Goal: Task Accomplishment & Management: Manage account settings

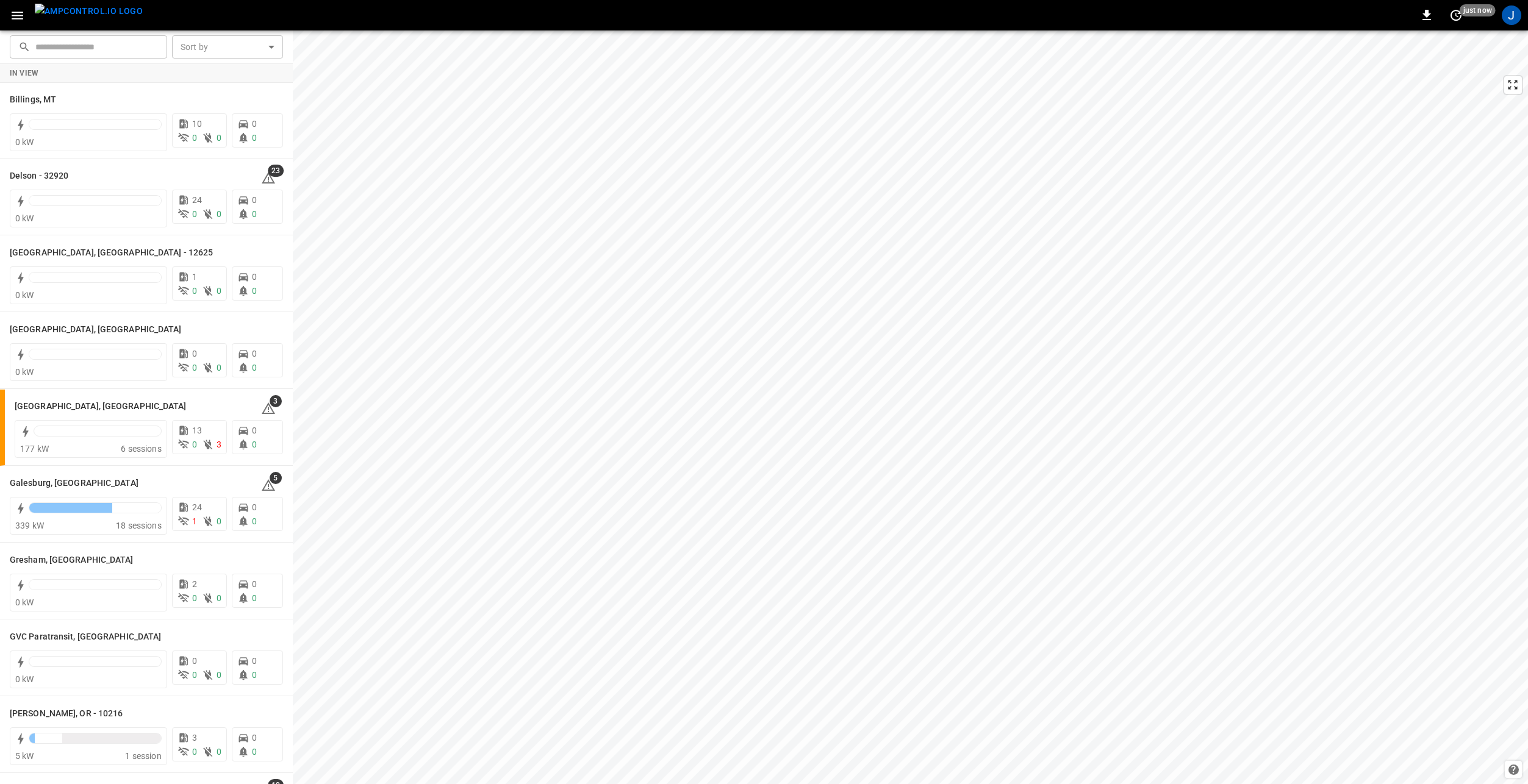
scroll to position [126, 0]
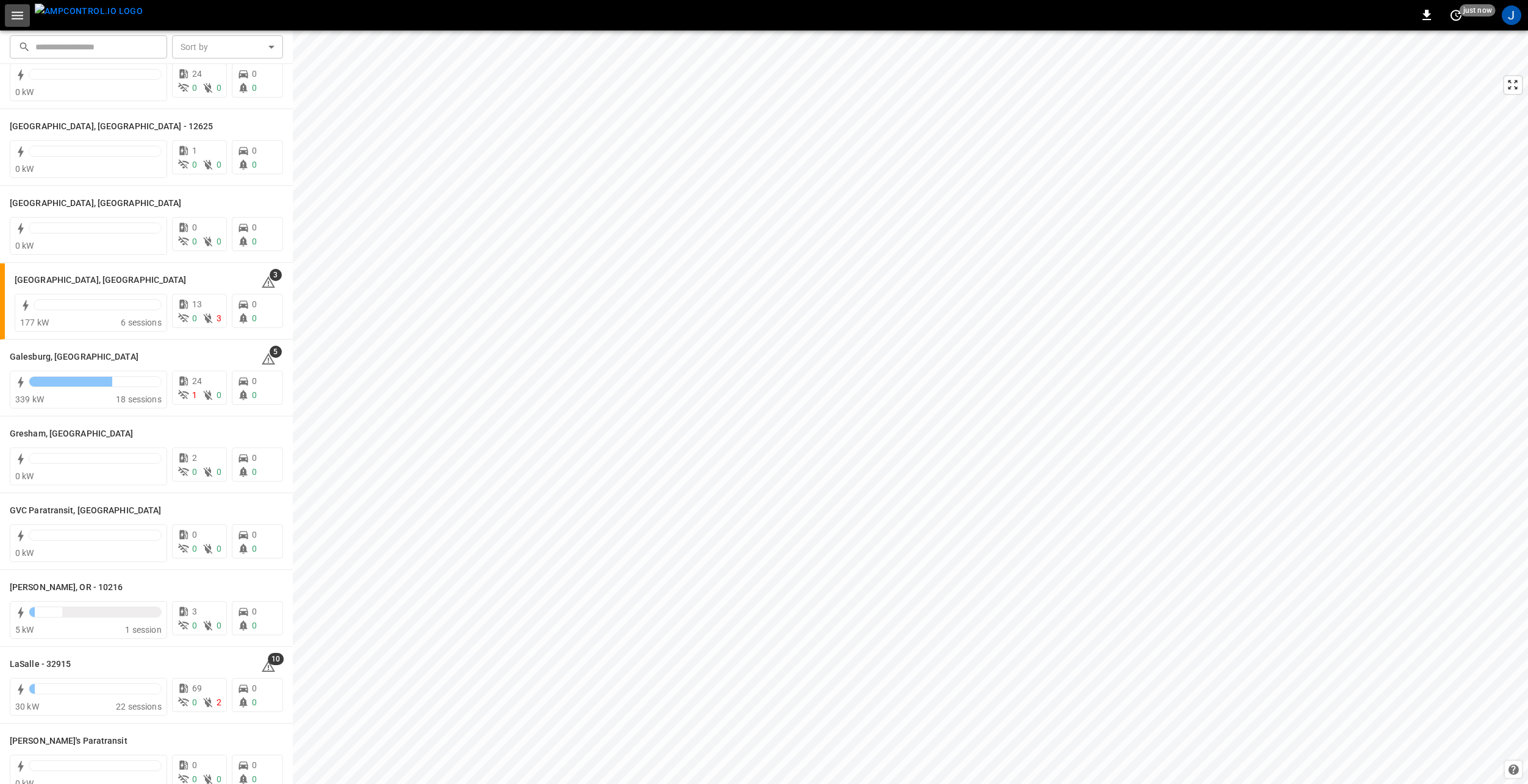
click at [18, 14] on icon "button" at bounding box center [17, 15] width 15 height 15
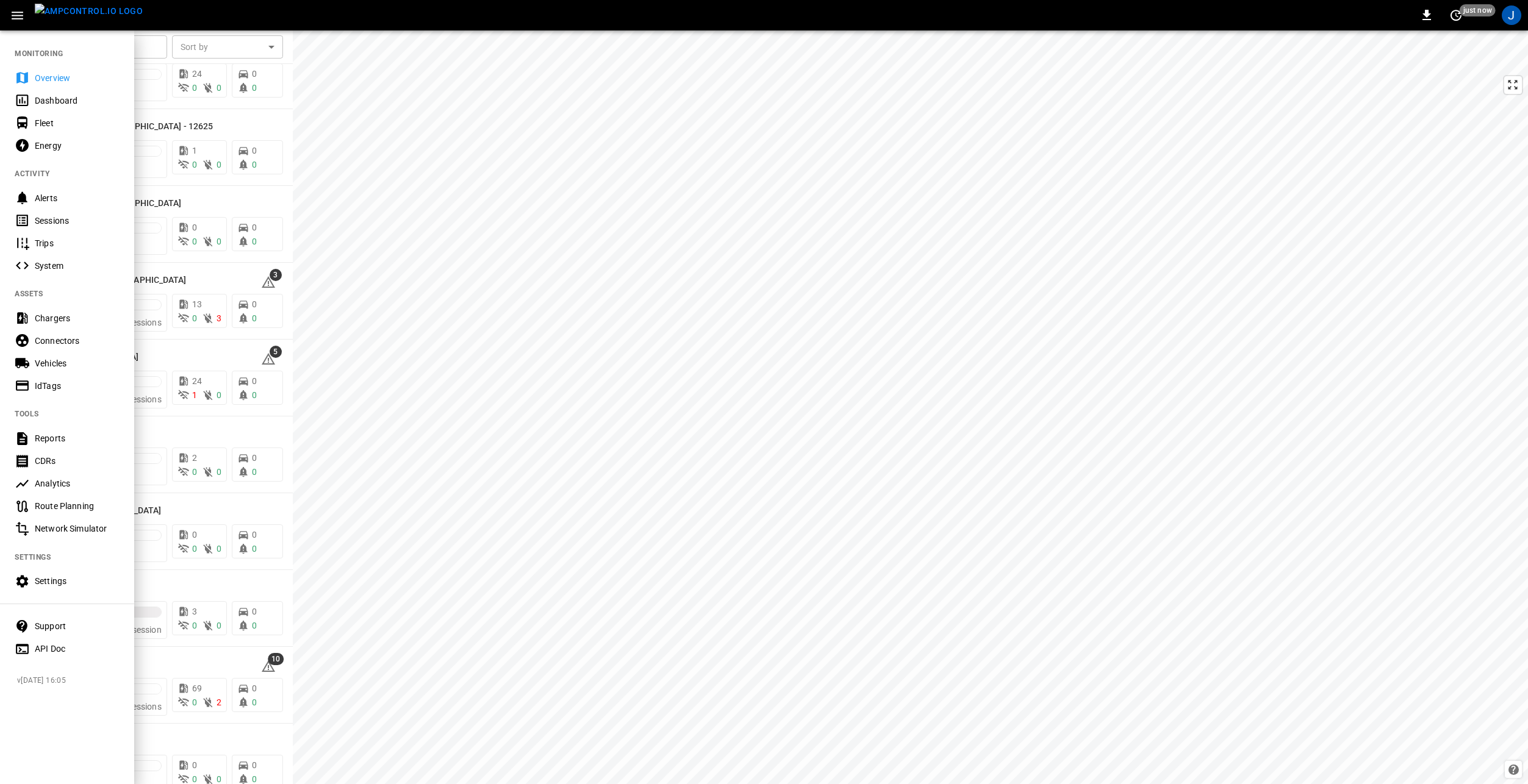
click at [69, 484] on div "Analytics" at bounding box center [77, 483] width 85 height 12
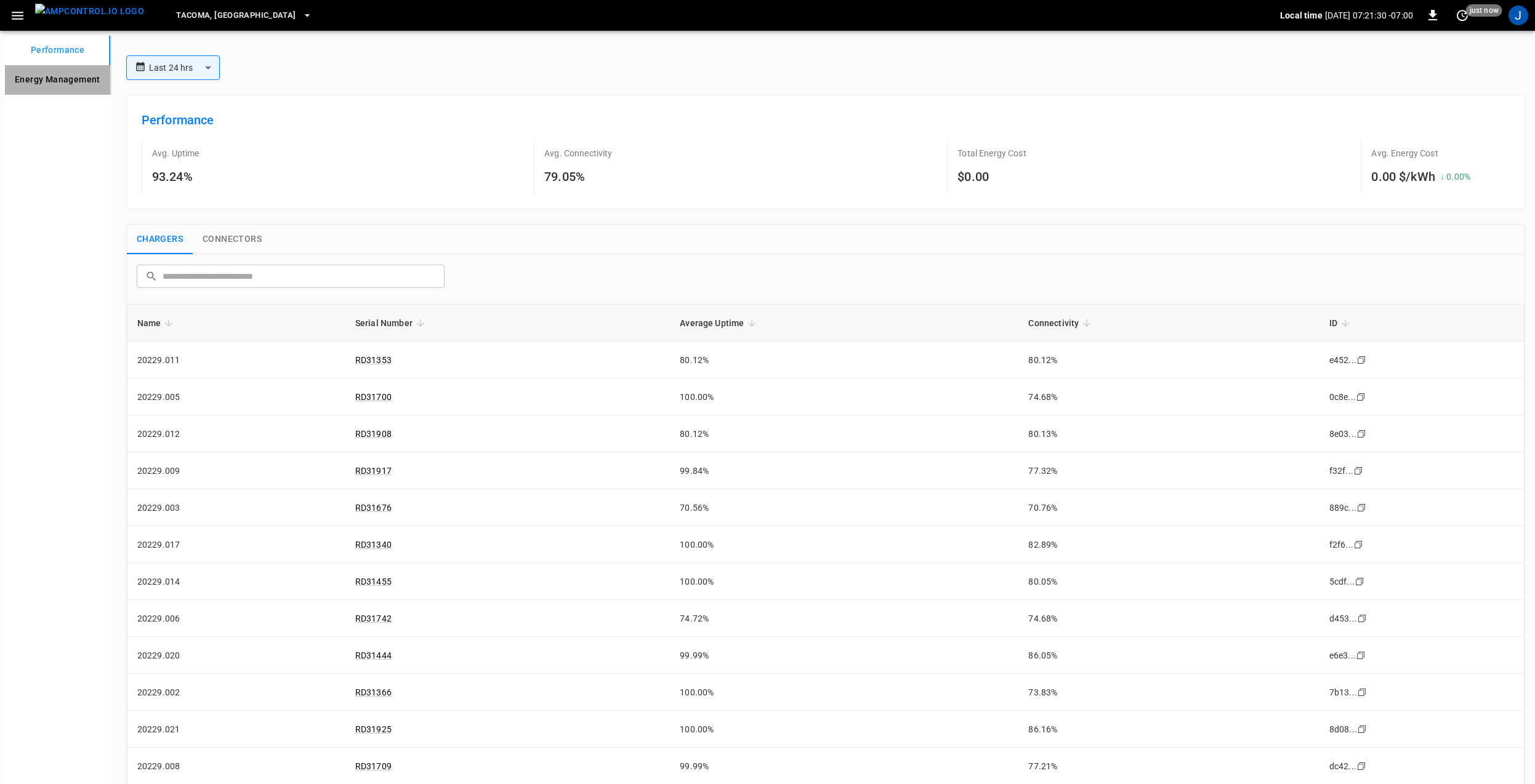
click at [57, 77] on Management "Energy Management" at bounding box center [57, 80] width 105 height 30
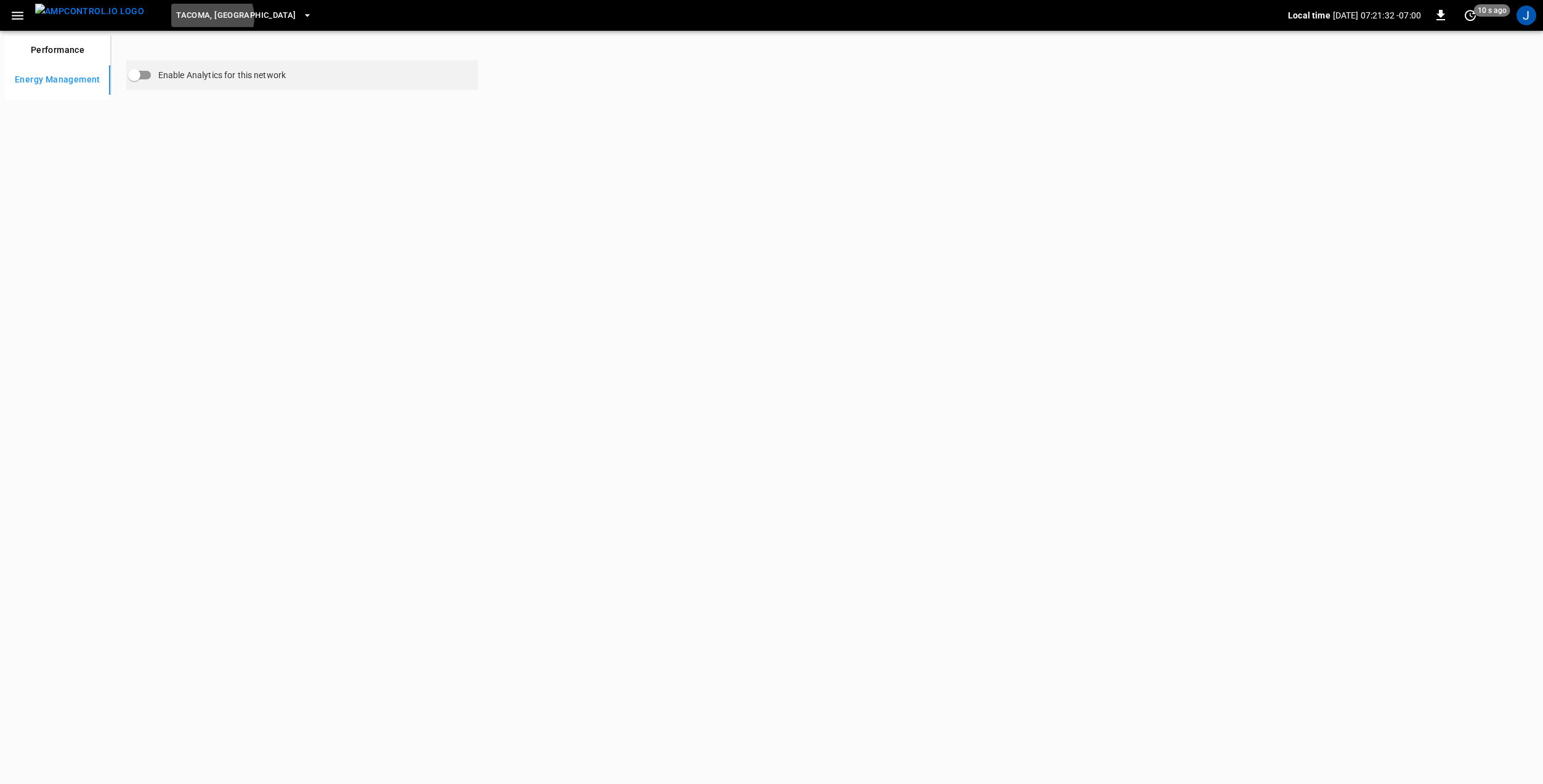
click at [188, 17] on span "Tacoma, [GEOGRAPHIC_DATA]" at bounding box center [236, 16] width 120 height 15
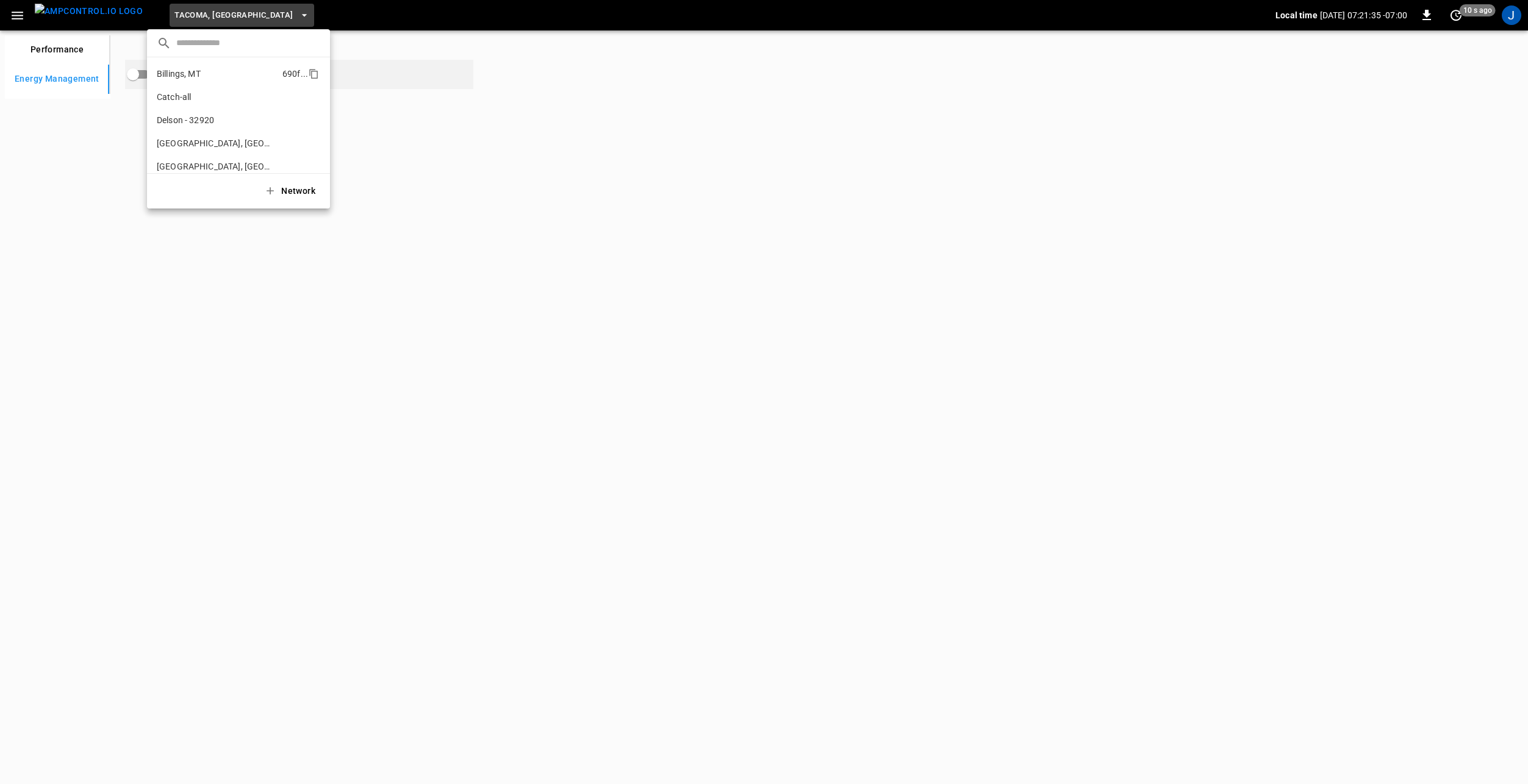
click at [190, 70] on p "Billings, MT" at bounding box center [178, 74] width 44 height 12
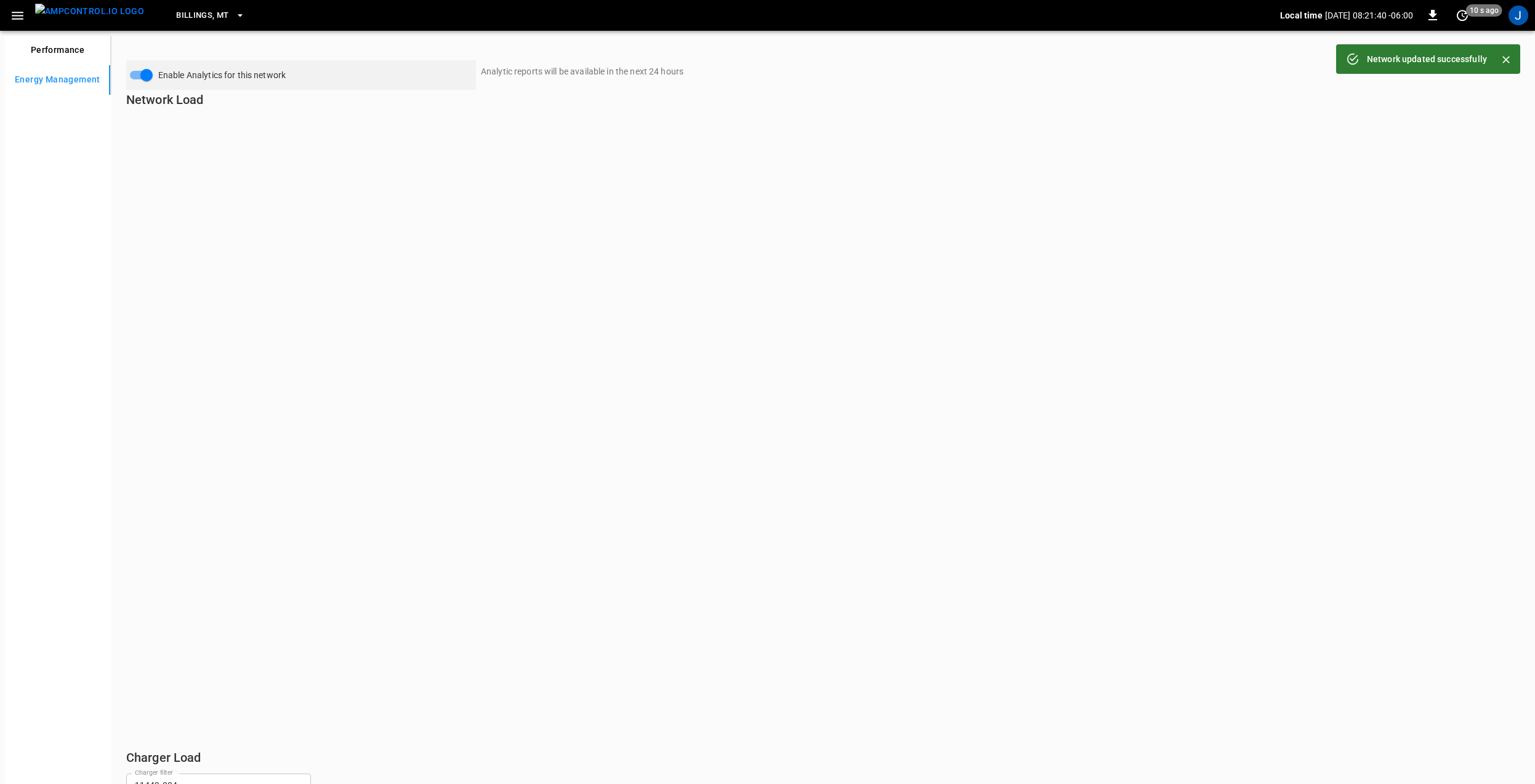
click at [58, 11] on img "menu" at bounding box center [89, 11] width 109 height 15
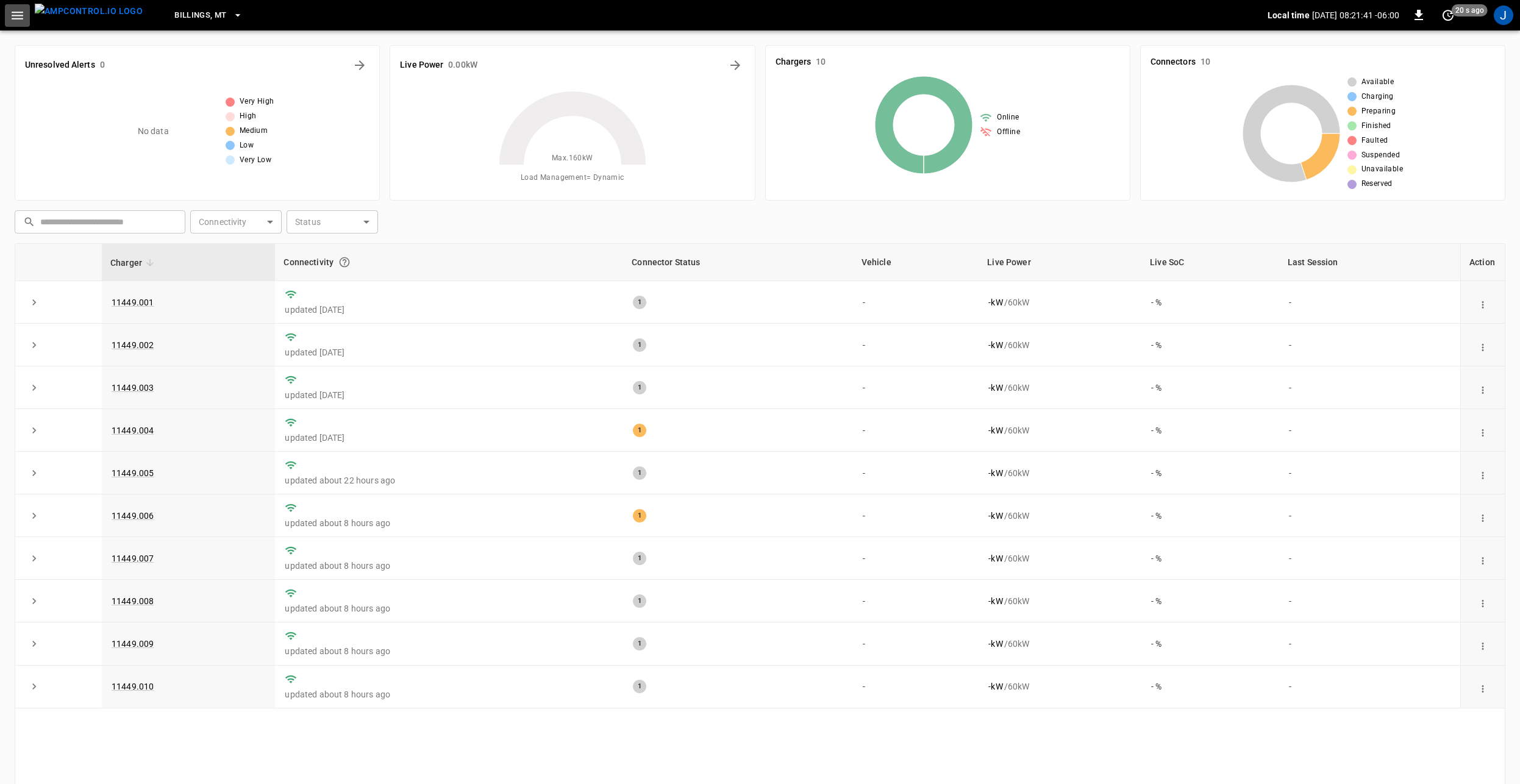
click at [19, 17] on icon "button" at bounding box center [17, 15] width 15 height 15
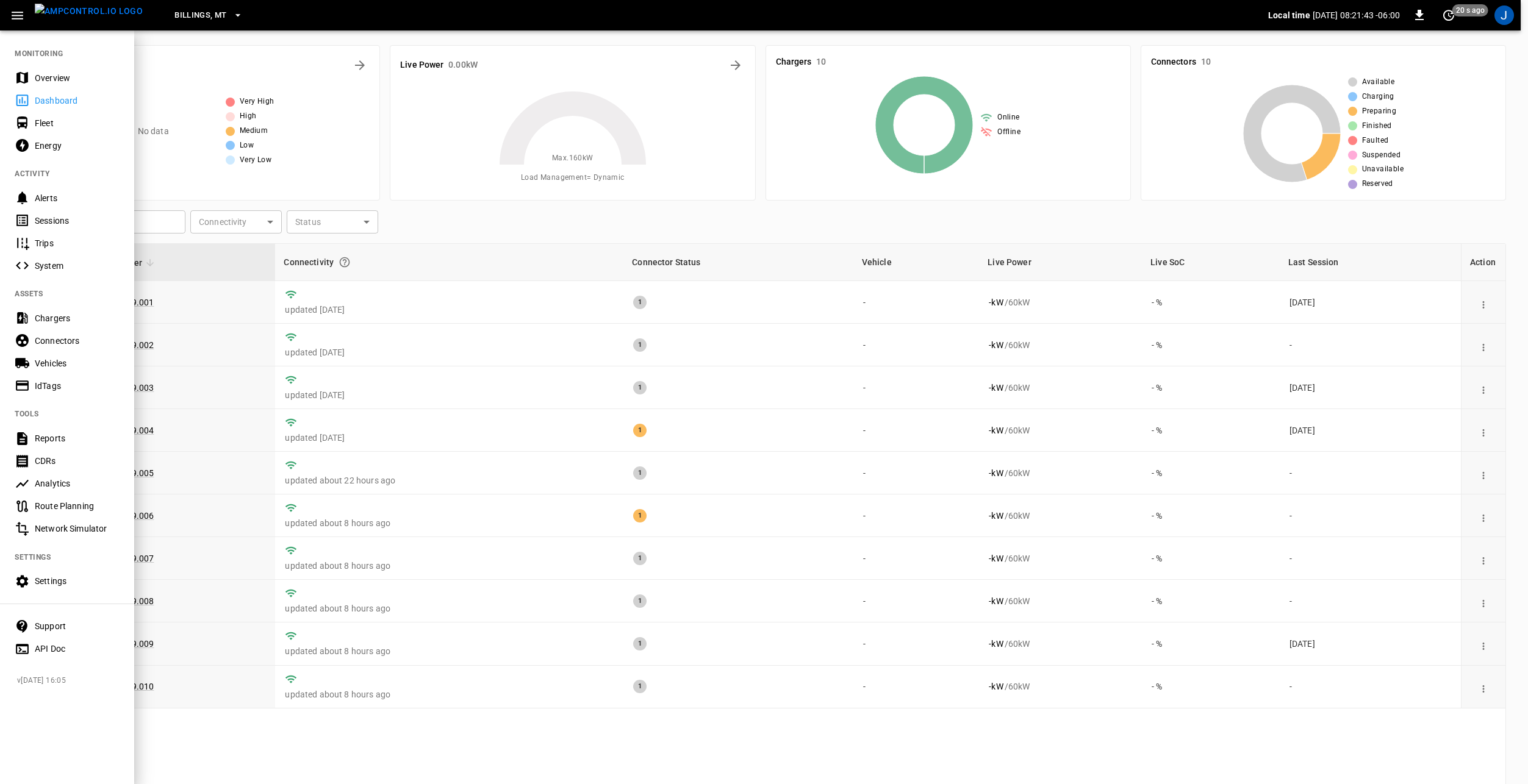
drag, startPoint x: 419, startPoint y: 744, endPoint x: 501, endPoint y: 726, distance: 84.0
click at [419, 744] on div at bounding box center [764, 392] width 1528 height 784
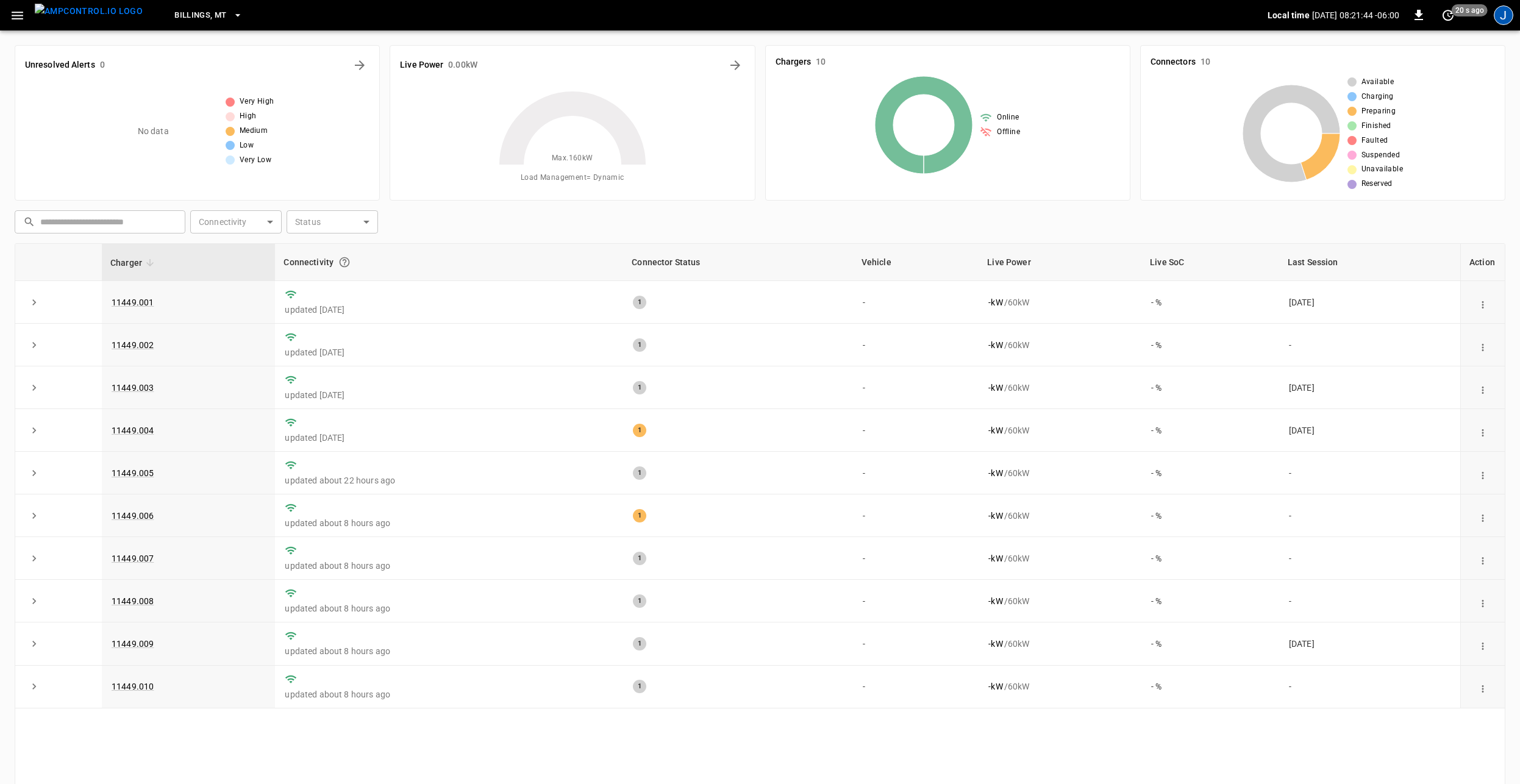
click at [1499, 14] on div "J" at bounding box center [1504, 15] width 19 height 19
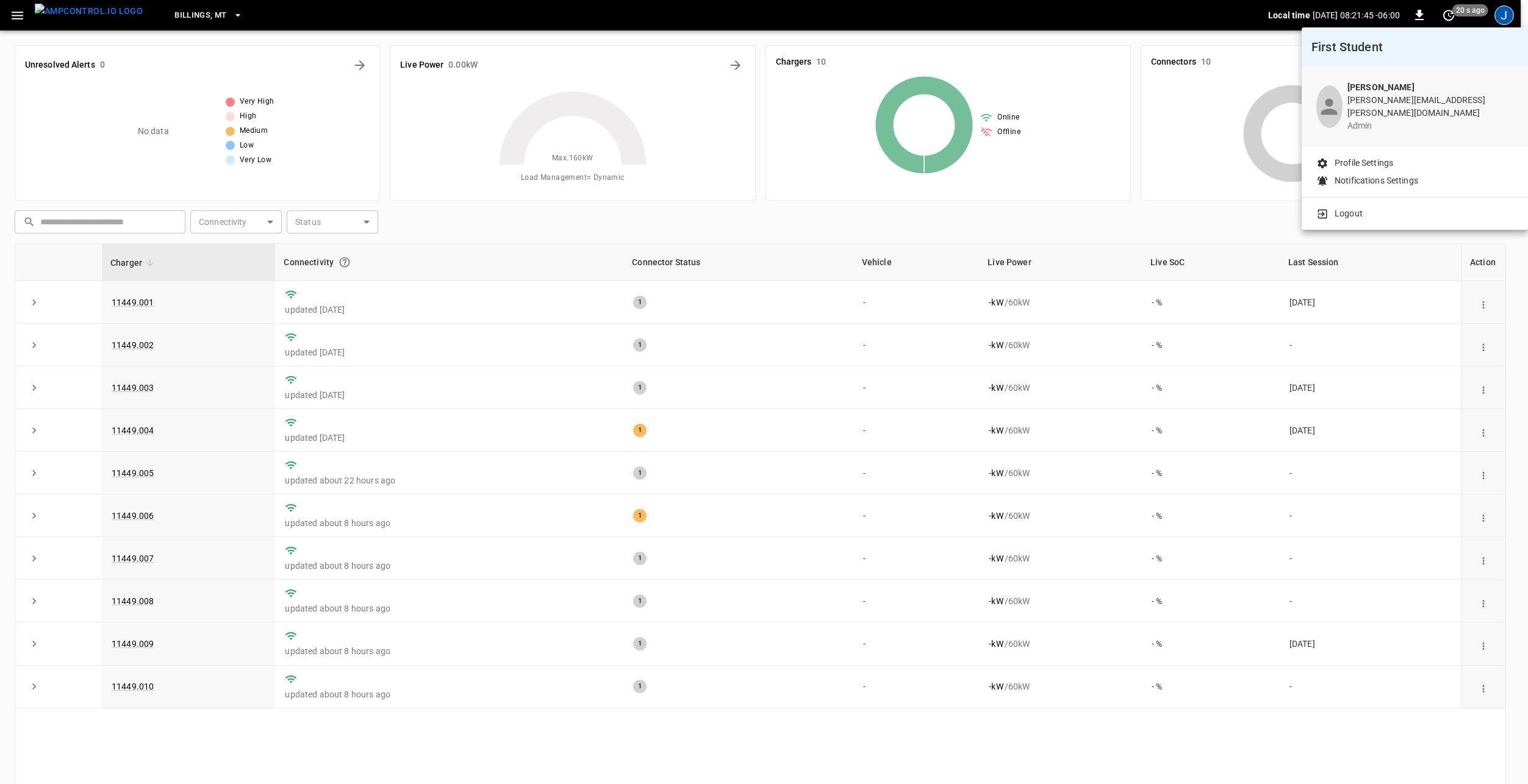
click at [1351, 207] on p "Logout" at bounding box center [1348, 214] width 28 height 13
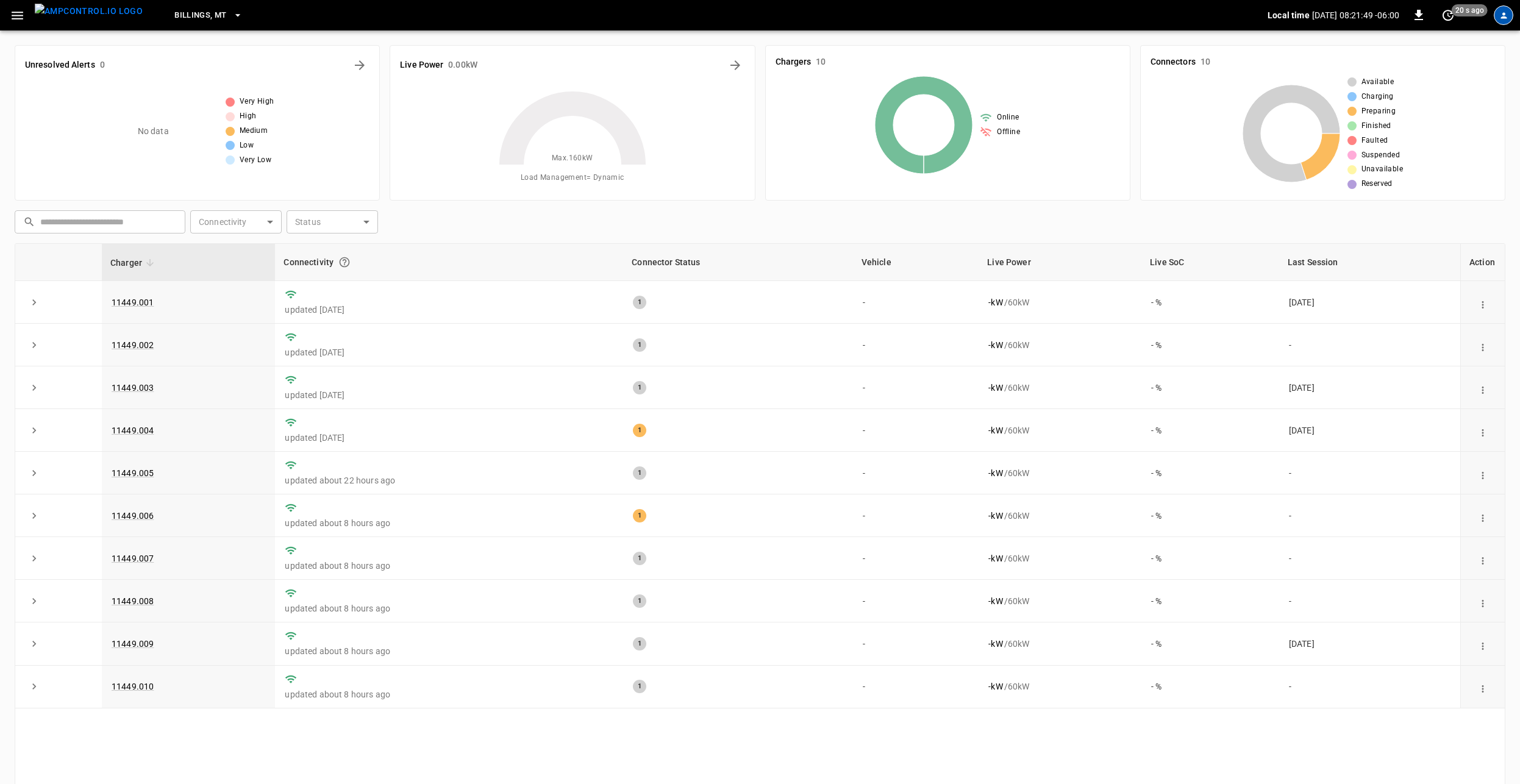
click at [1511, 11] on div "profile-icon" at bounding box center [1504, 15] width 19 height 19
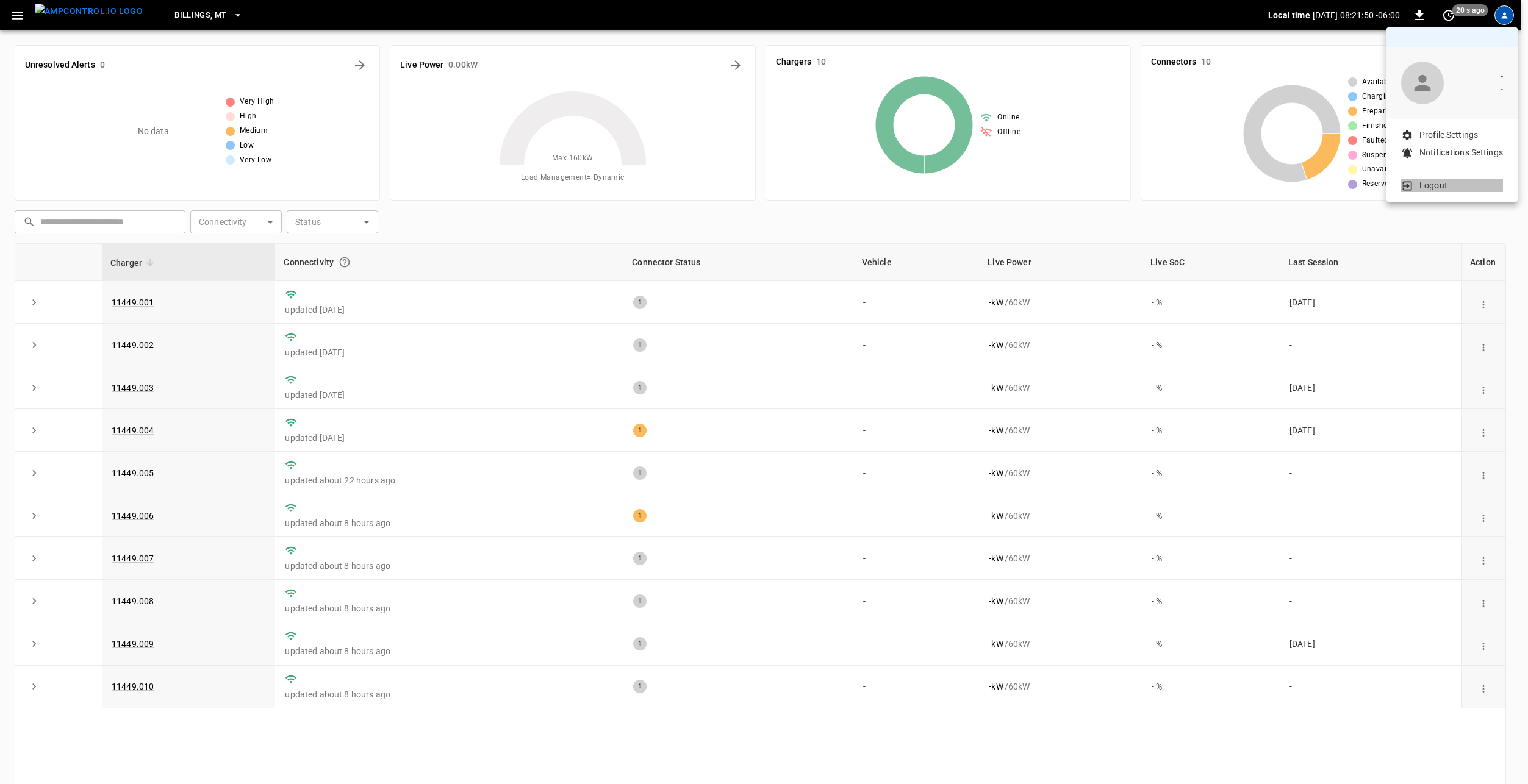
click at [1425, 184] on p "Logout" at bounding box center [1433, 186] width 28 height 13
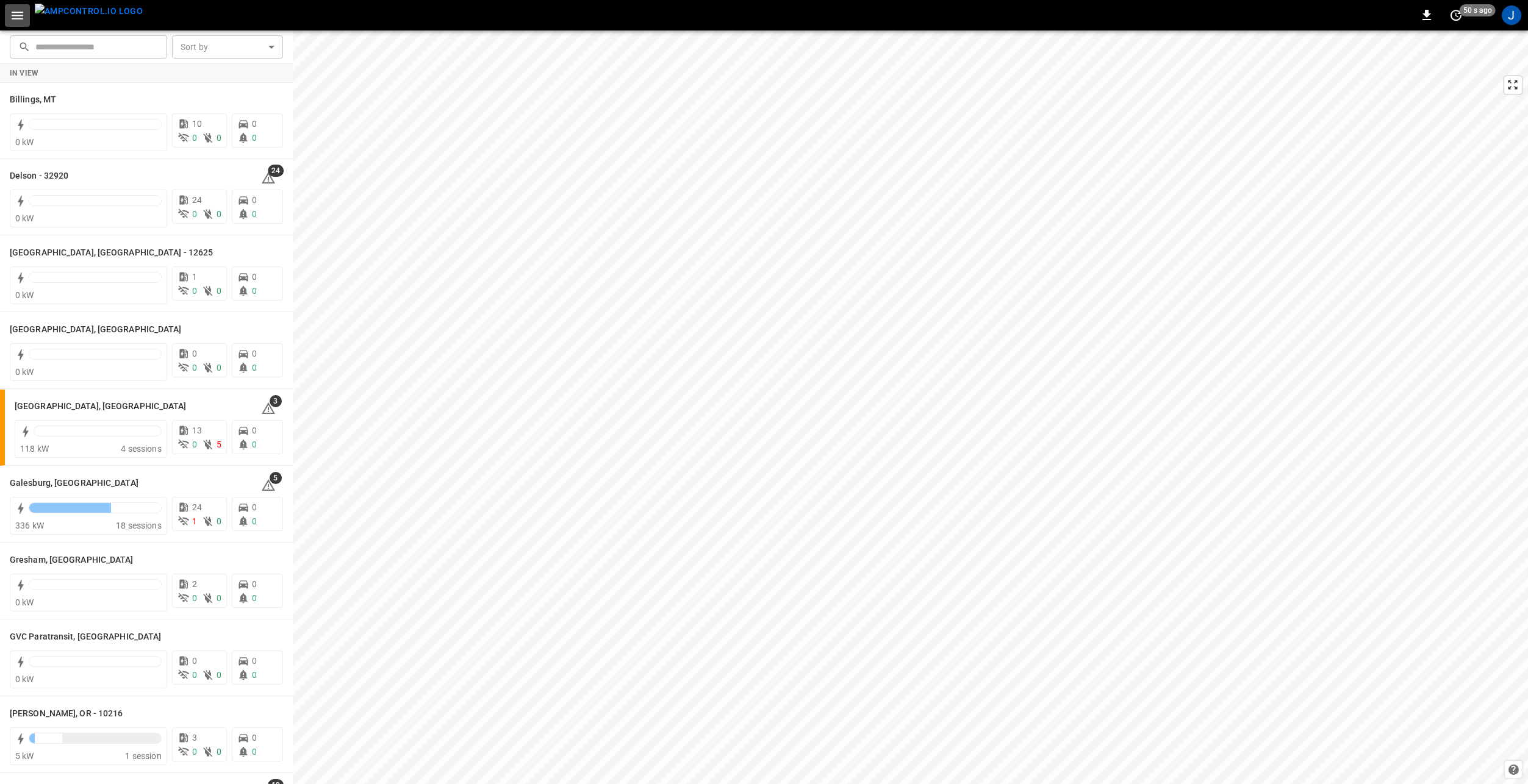
click at [11, 19] on icon "button" at bounding box center [17, 15] width 15 height 15
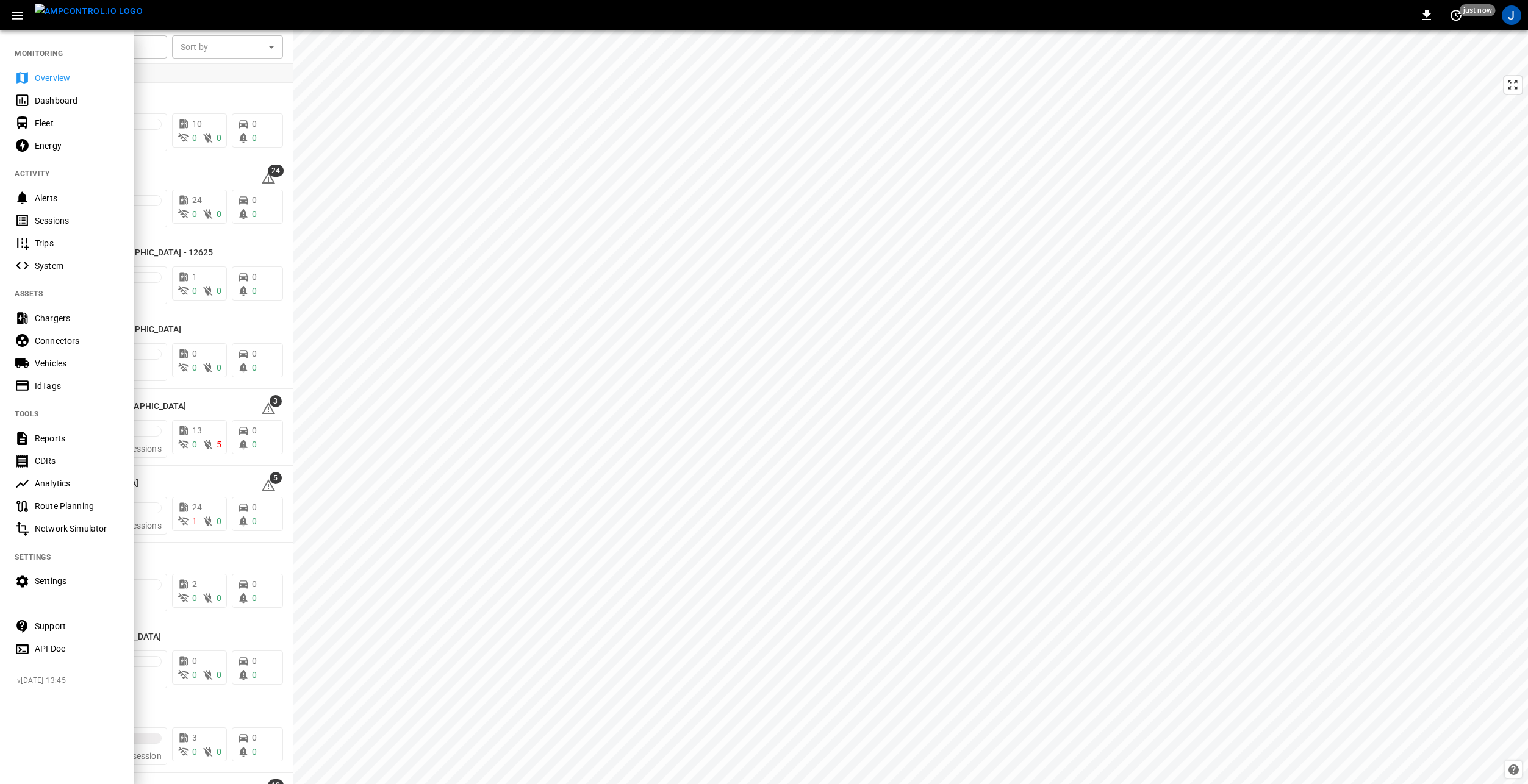
click at [79, 486] on div "Analytics" at bounding box center [77, 483] width 85 height 12
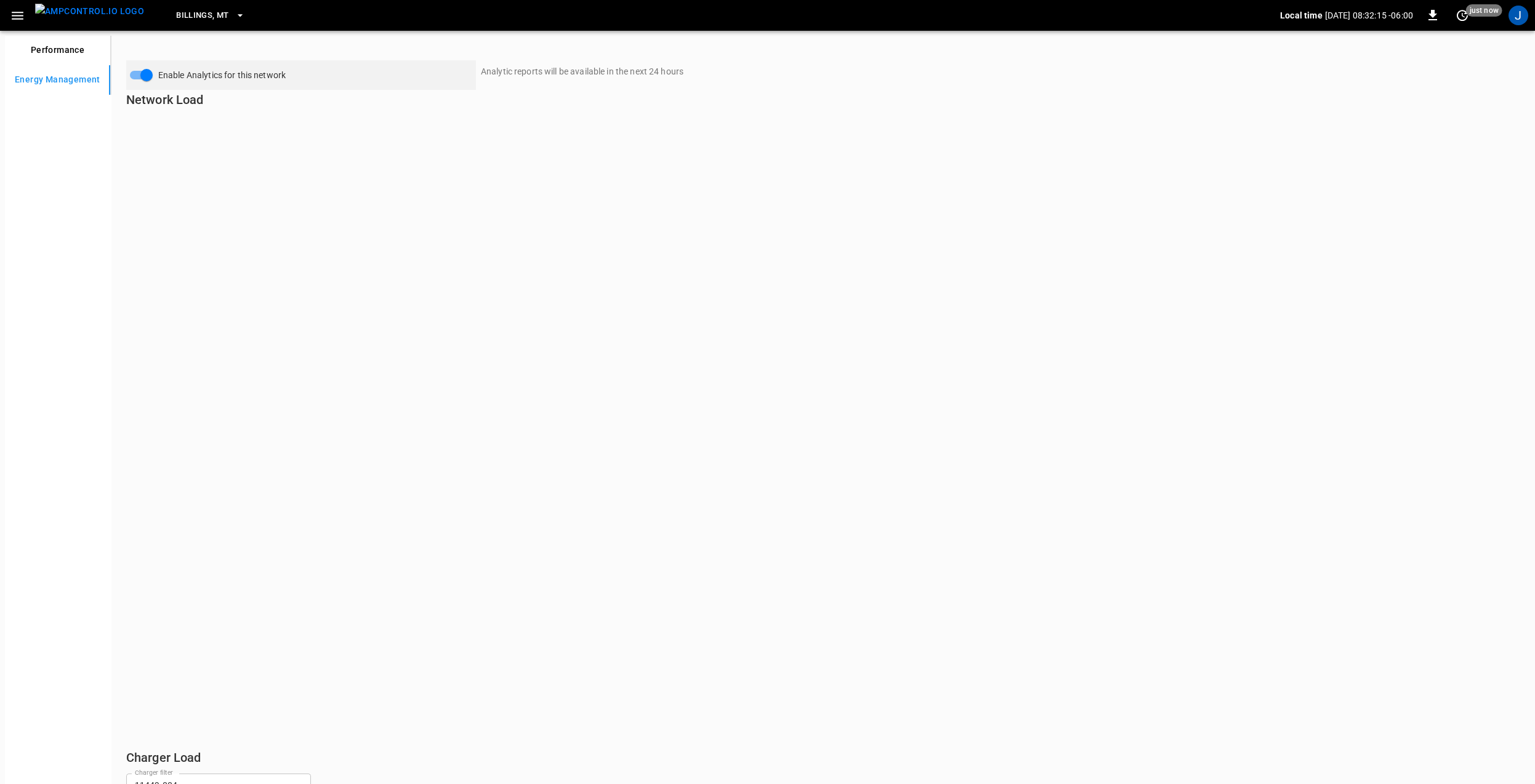
click at [45, 52] on button "Performance" at bounding box center [57, 50] width 105 height 30
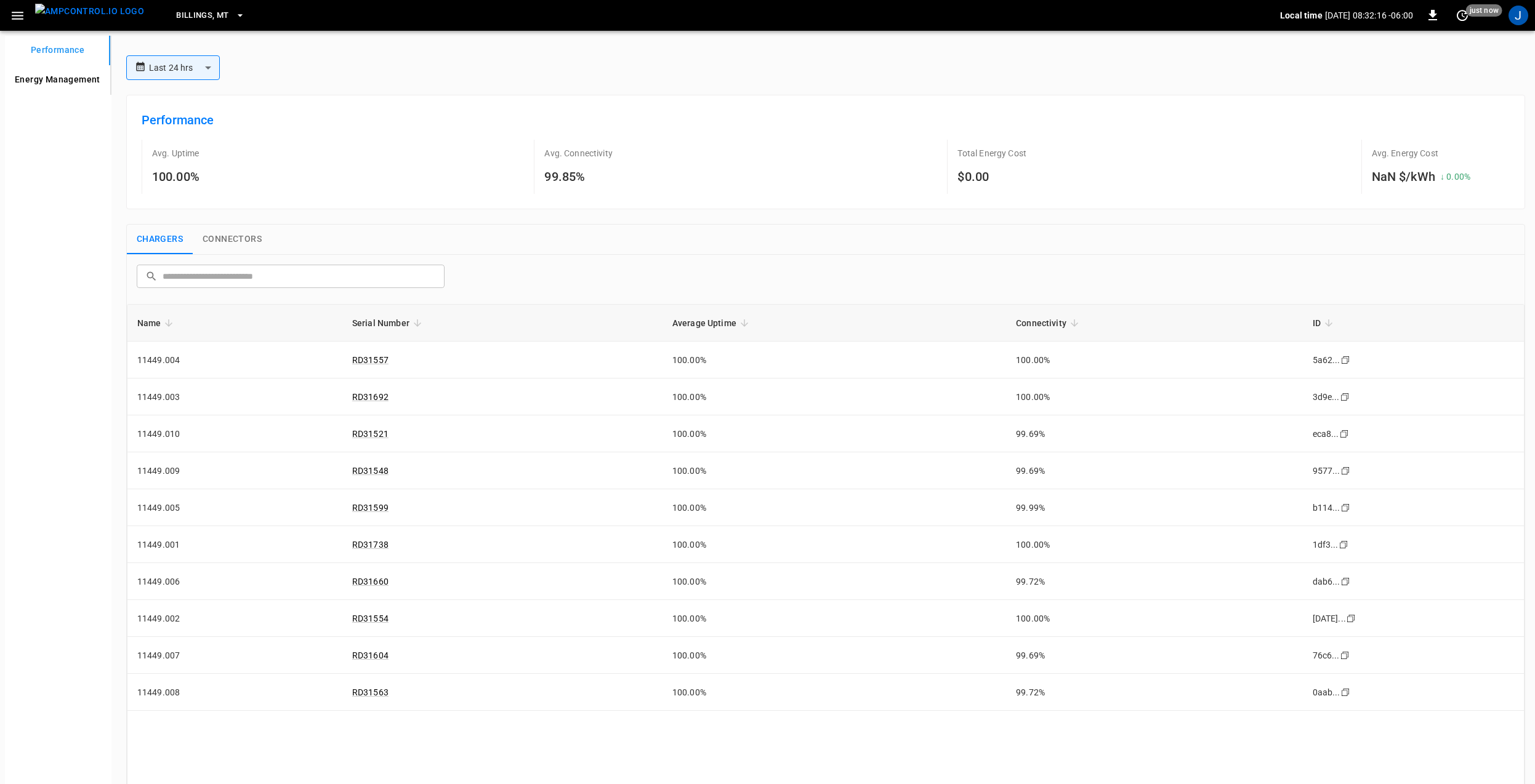
click at [23, 15] on icon "button" at bounding box center [17, 15] width 15 height 15
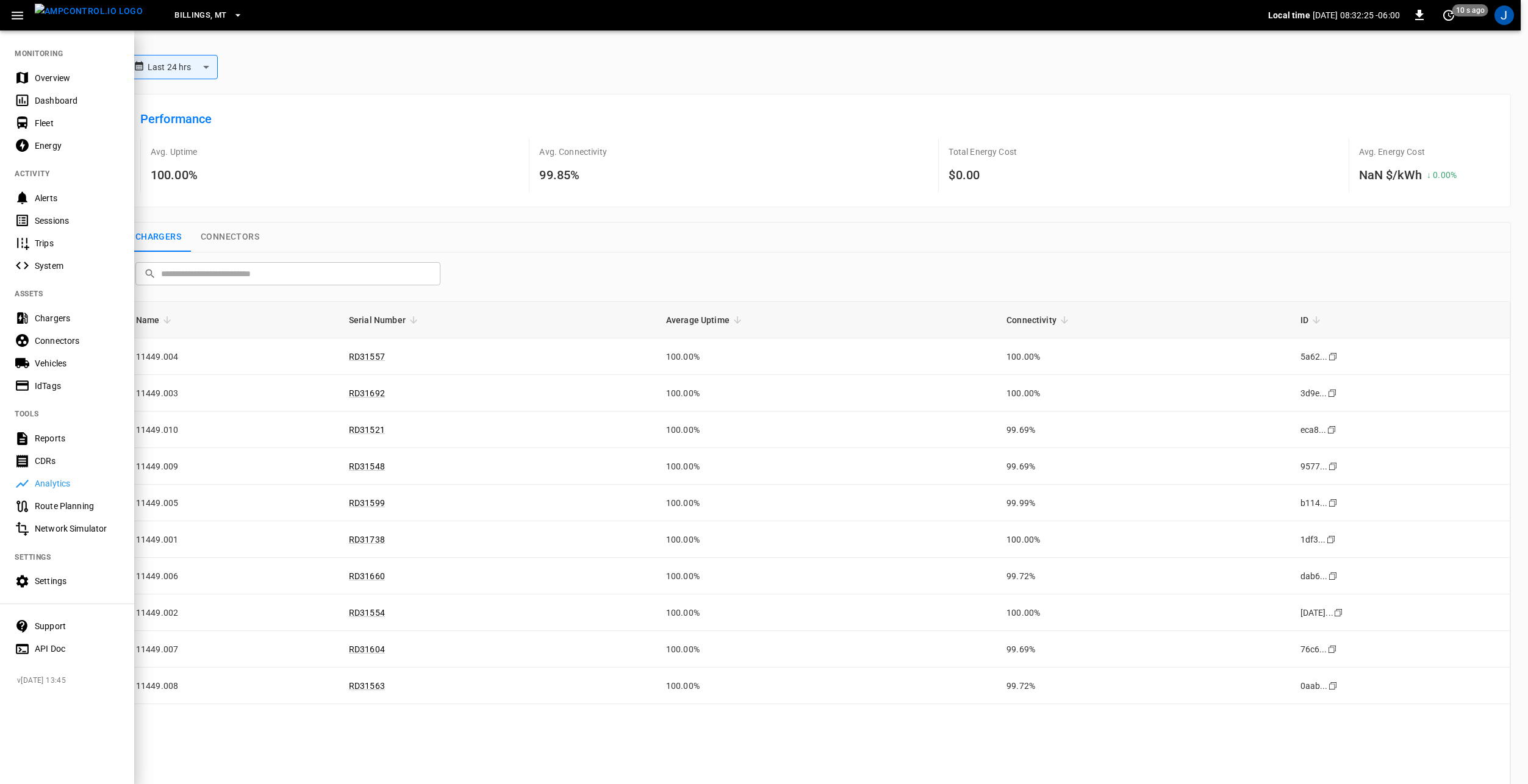
click at [51, 586] on div "Settings" at bounding box center [77, 581] width 85 height 12
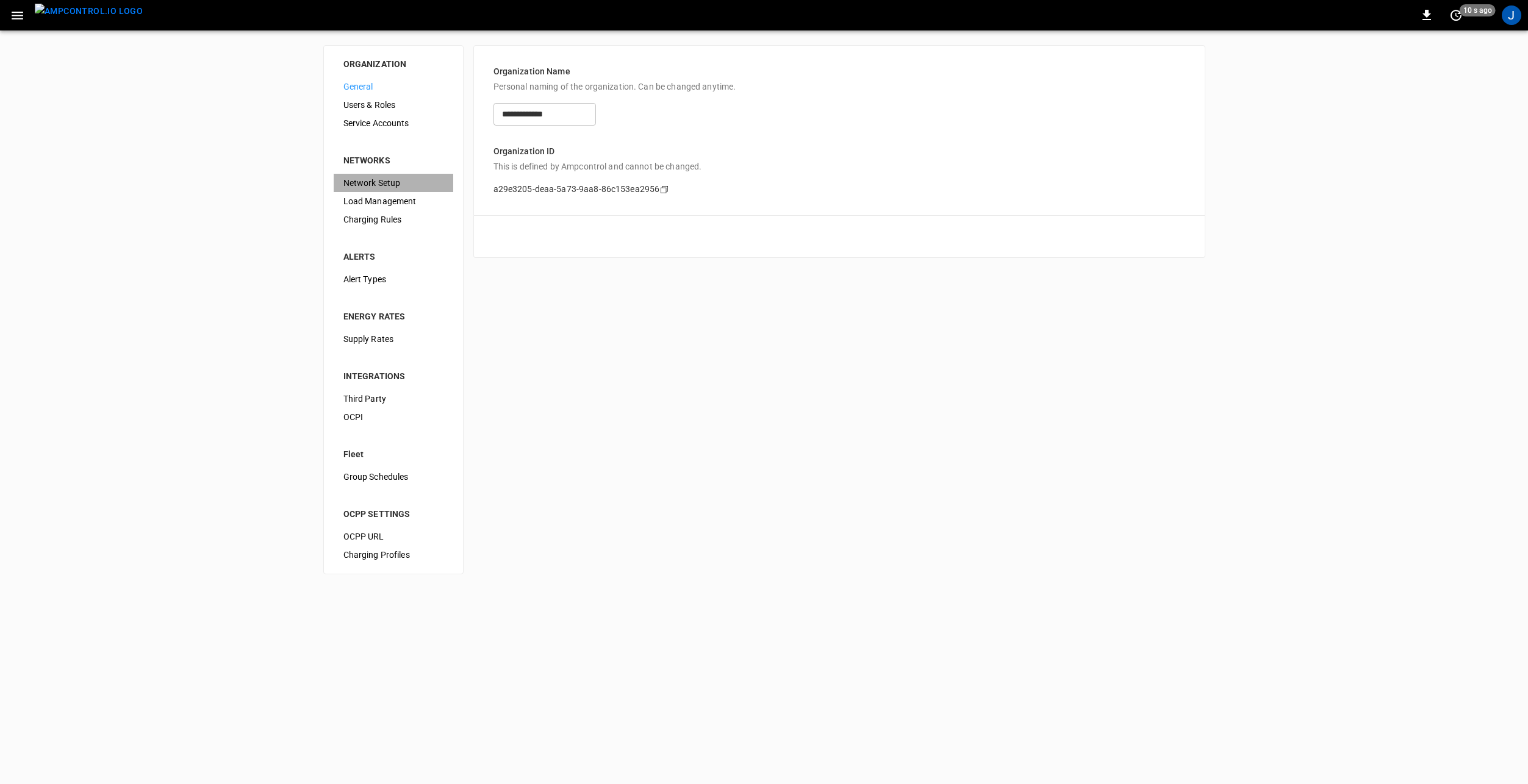
click at [417, 182] on span "Network Setup" at bounding box center [393, 183] width 100 height 13
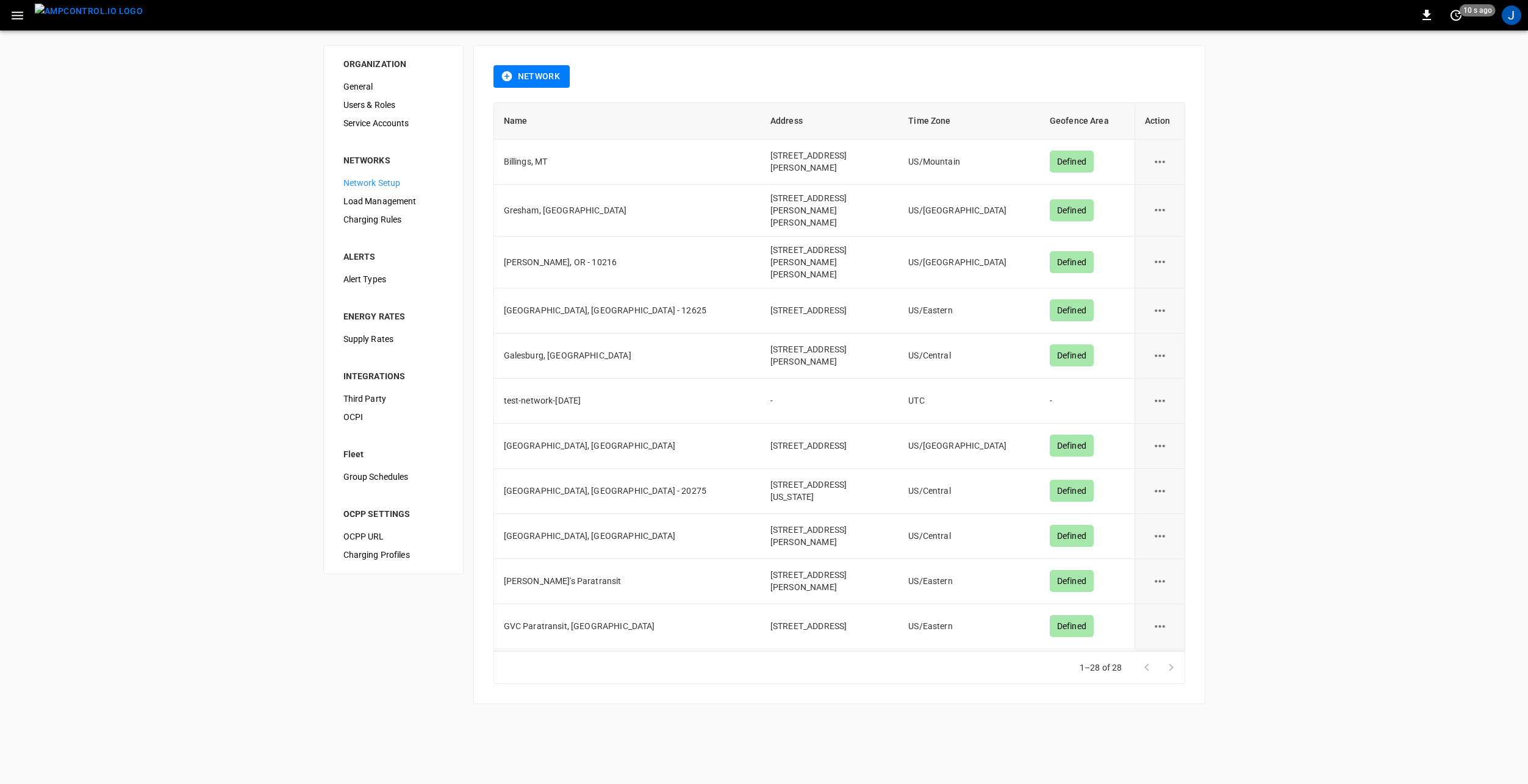
click at [394, 347] on div "Supply Rates" at bounding box center [393, 338] width 119 height 18
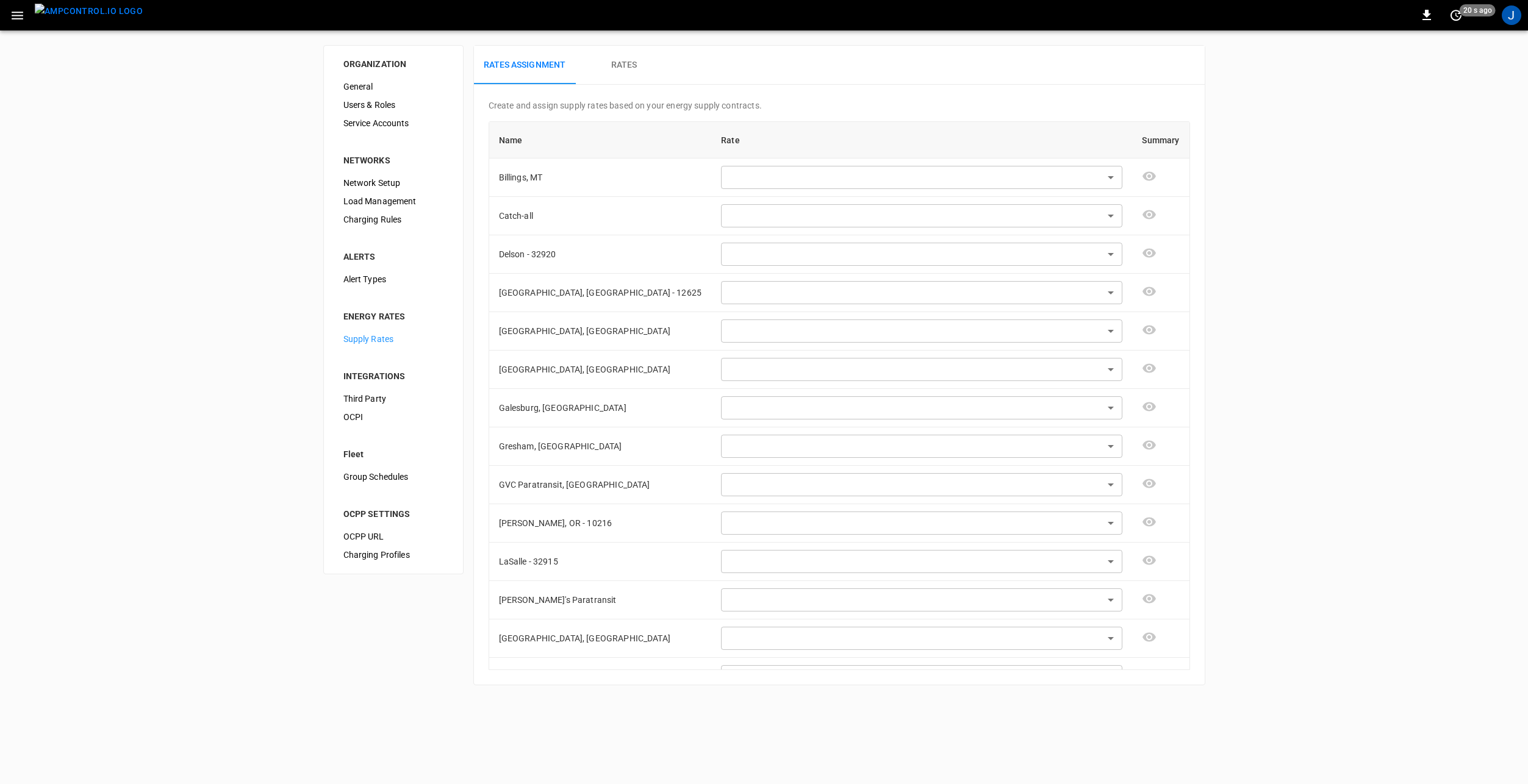
click at [622, 66] on h6 "Rates" at bounding box center [624, 65] width 26 height 14
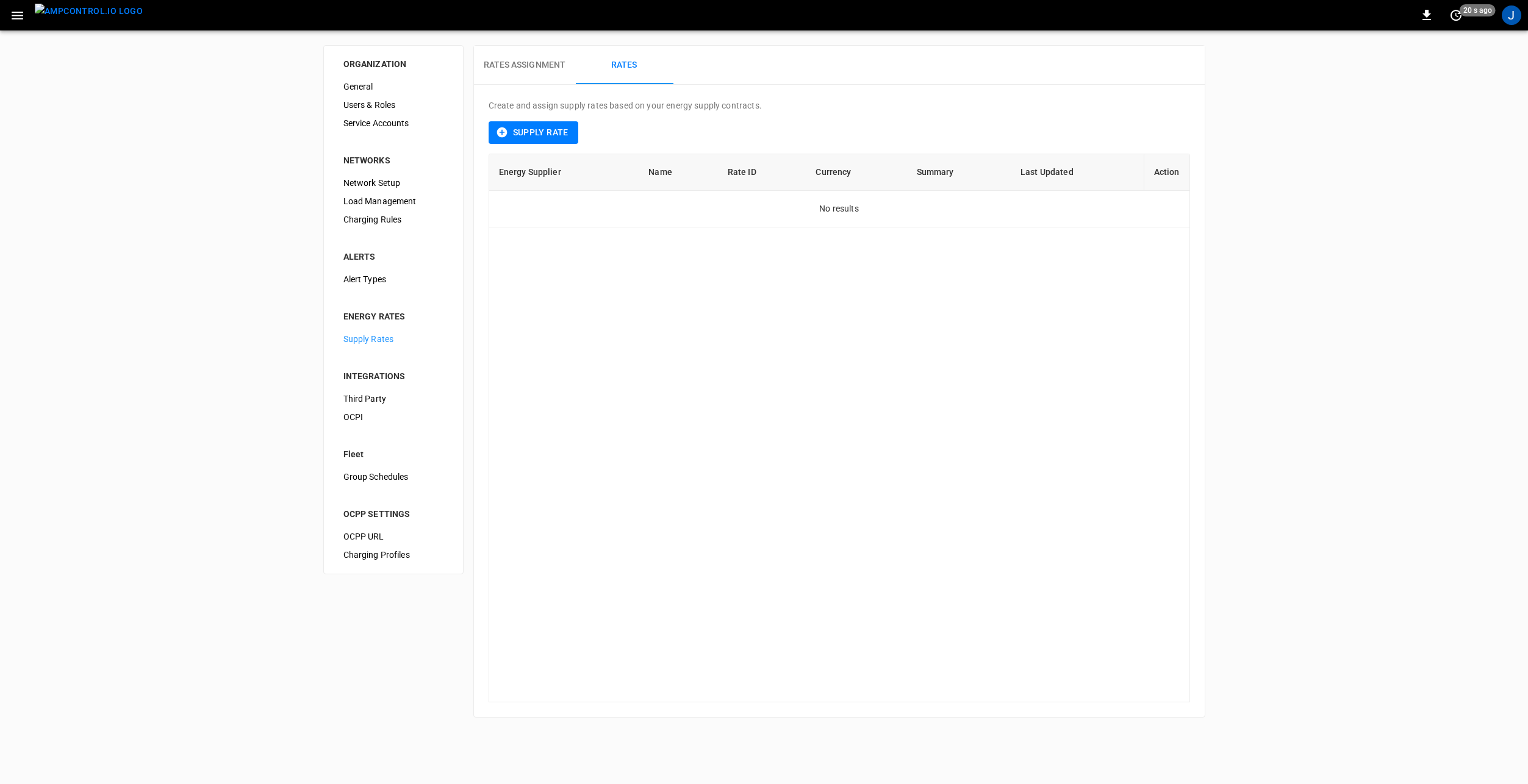
click at [530, 63] on h6 "Rates Assignment" at bounding box center [524, 65] width 82 height 14
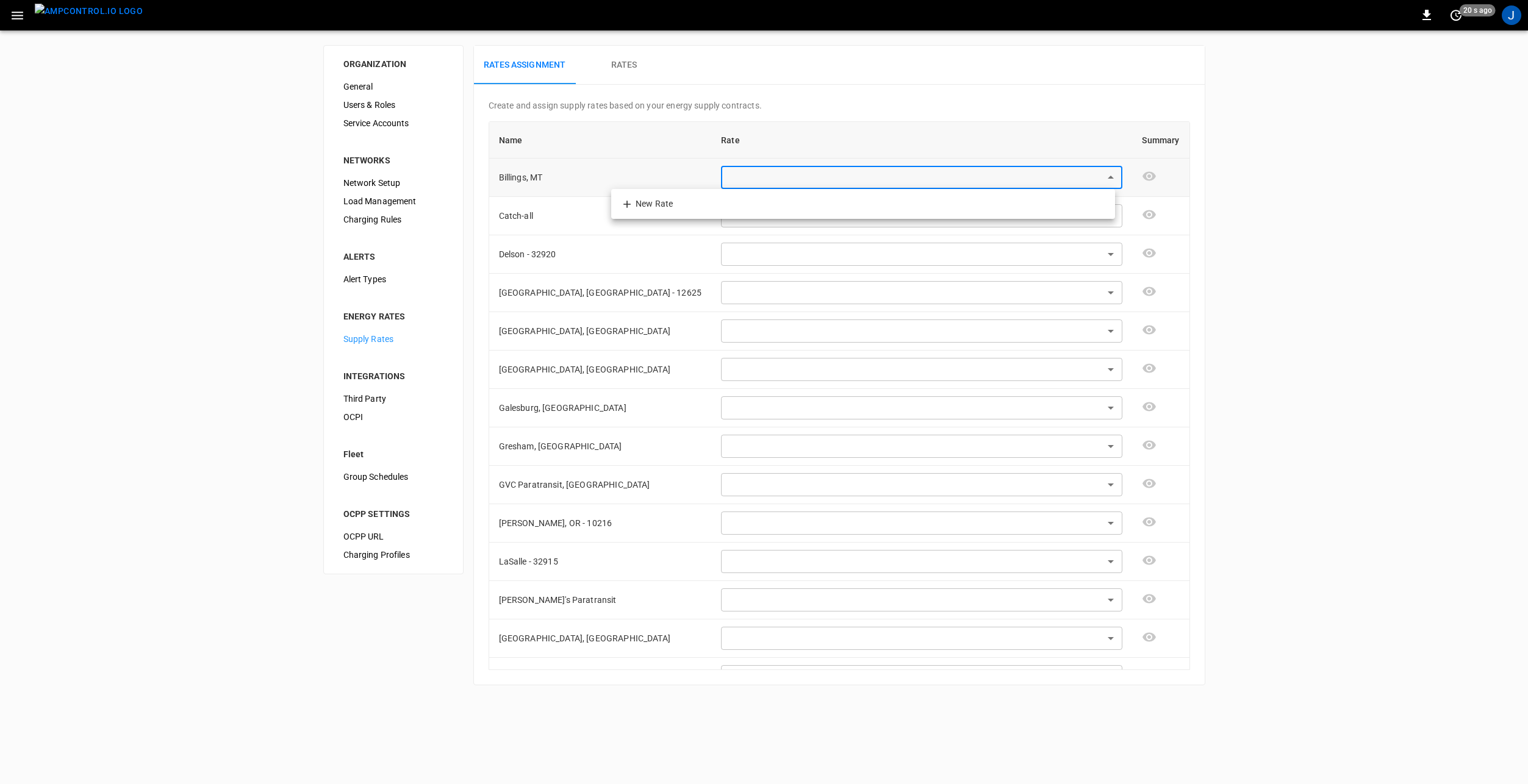
click at [1100, 176] on body "0 20 s ago J ORGANIZATION General Users & Roles Service Accounts NETWORKS Netwo…" at bounding box center [764, 350] width 1528 height 700
click at [890, 120] on div at bounding box center [764, 392] width 1528 height 784
click at [979, 68] on div "Rates Assignment Rates" at bounding box center [838, 65] width 730 height 39
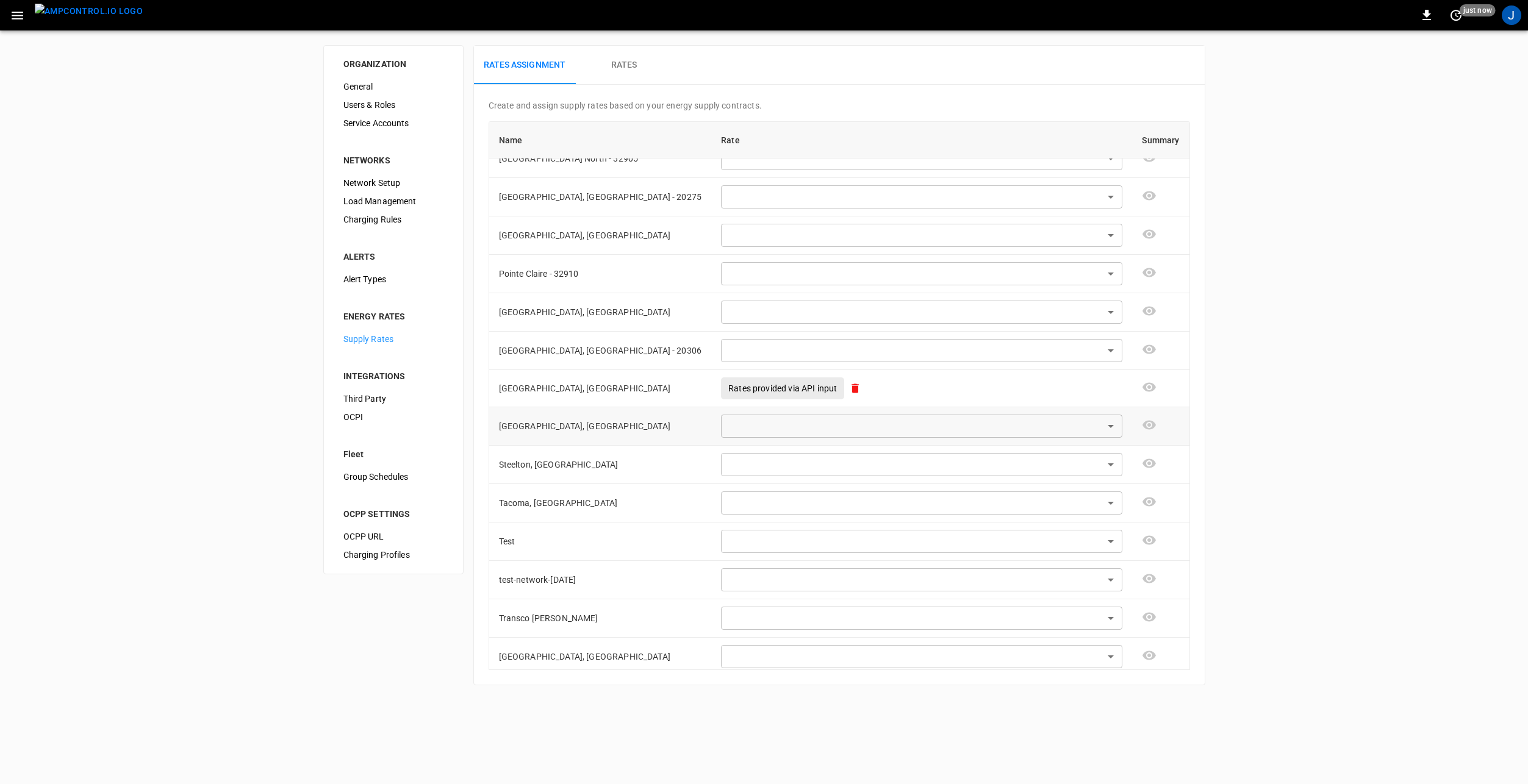
scroll to position [563, 0]
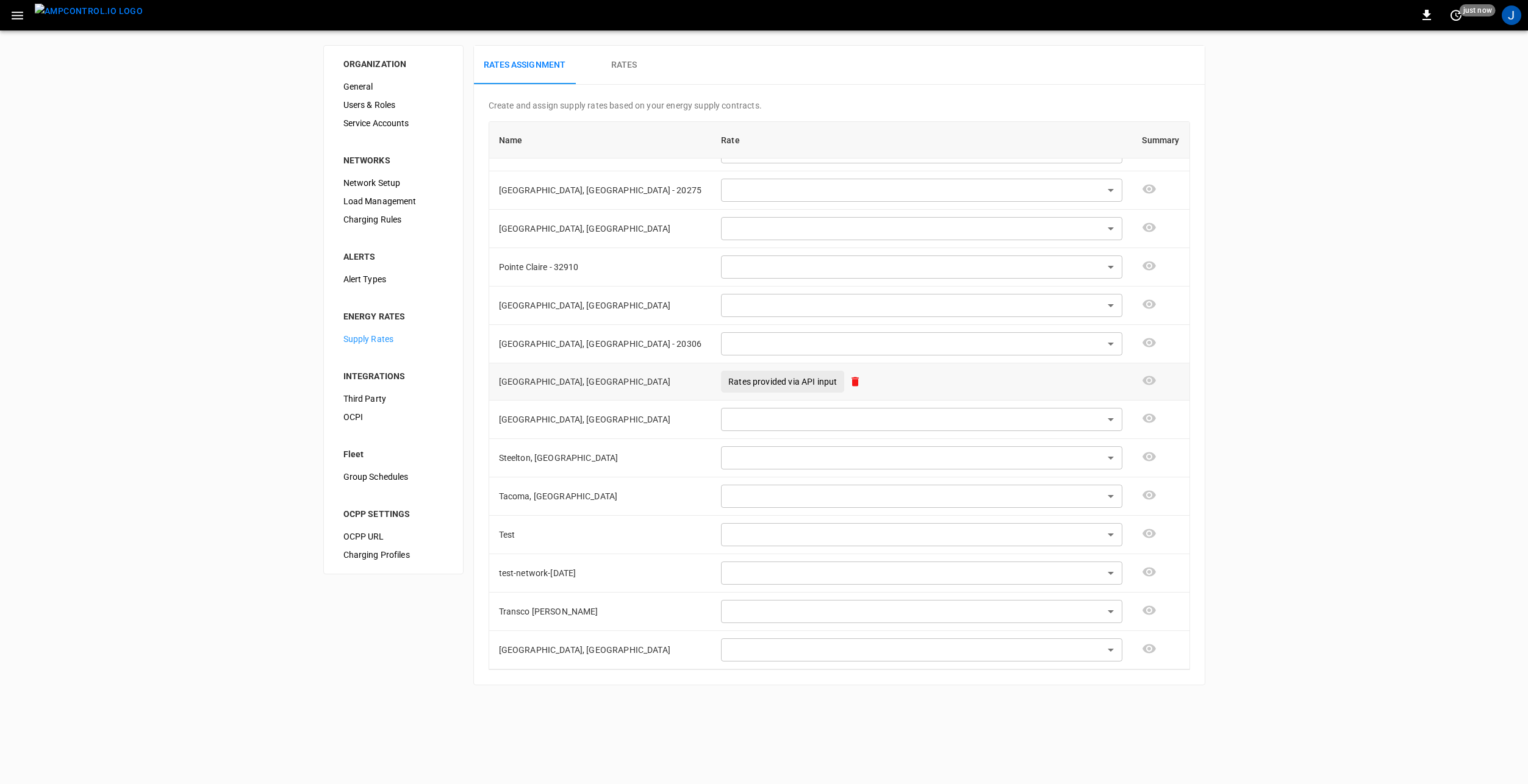
click at [728, 379] on p "Rates provided via API input" at bounding box center [782, 382] width 109 height 12
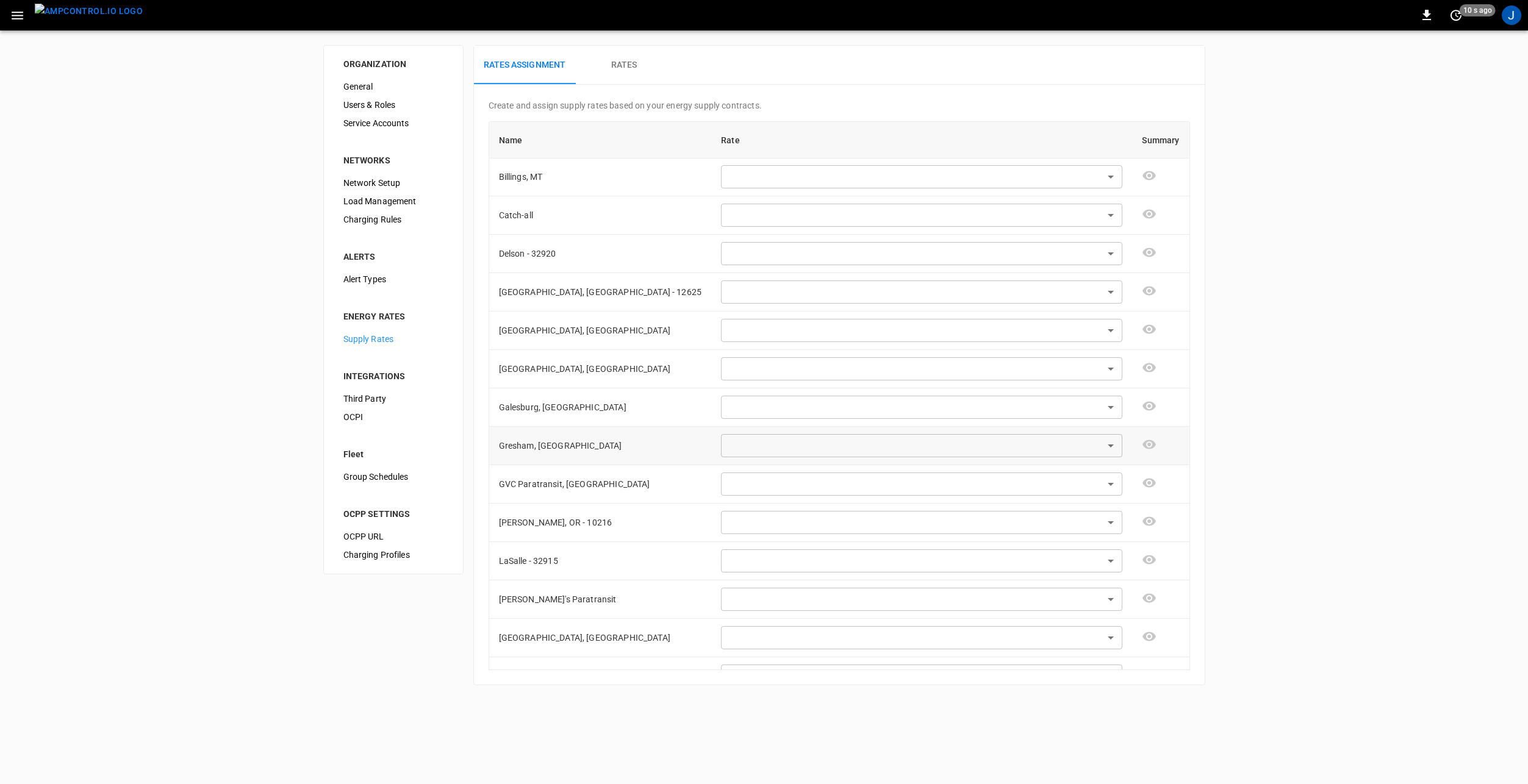
scroll to position [0, 0]
click at [852, 91] on div "Create and assign supply rates based on your energy supply contracts. Name Rate…" at bounding box center [838, 385] width 730 height 600
click at [78, 15] on img "menu" at bounding box center [88, 11] width 108 height 15
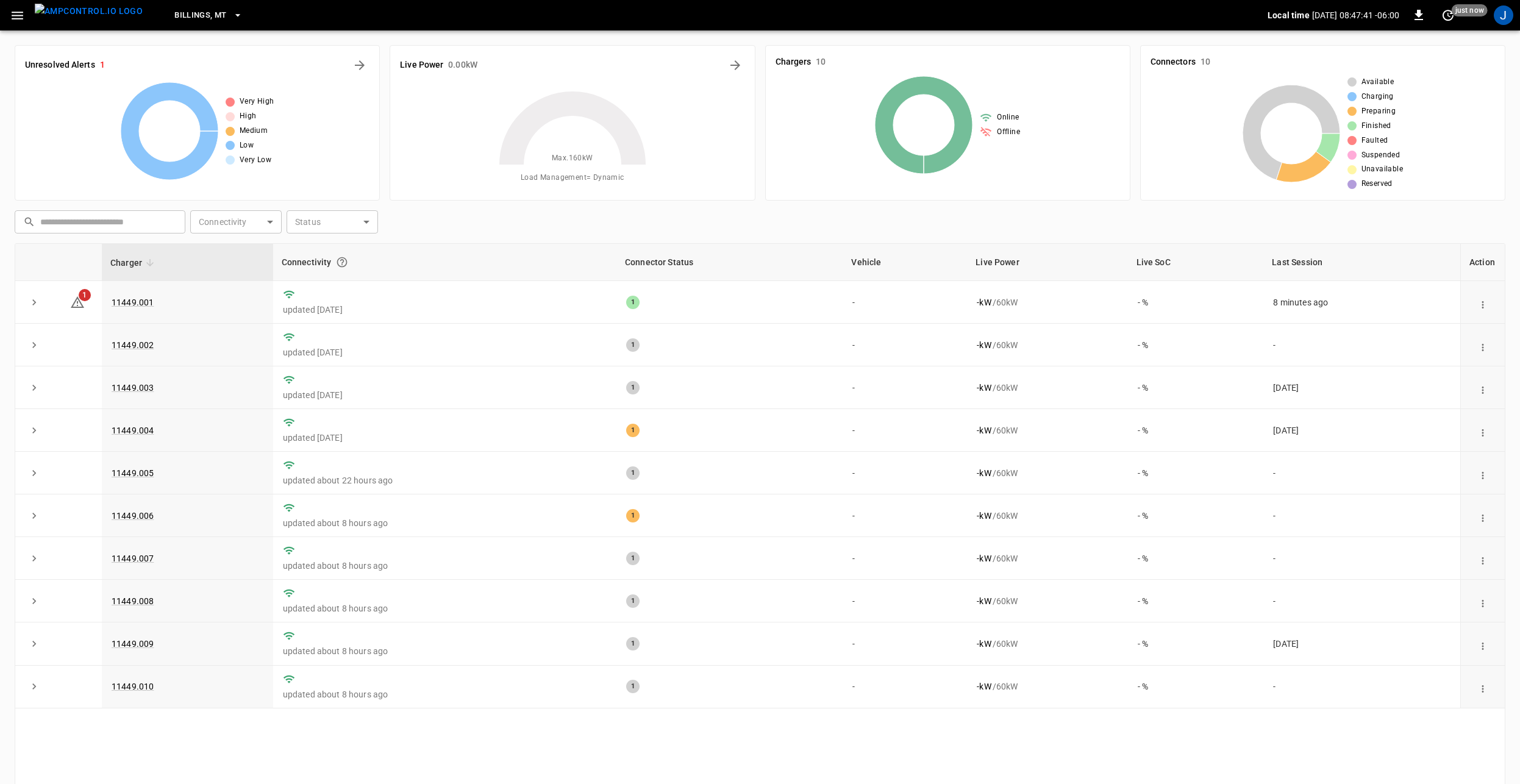
click at [189, 22] on button "Billings, MT" at bounding box center [208, 16] width 78 height 24
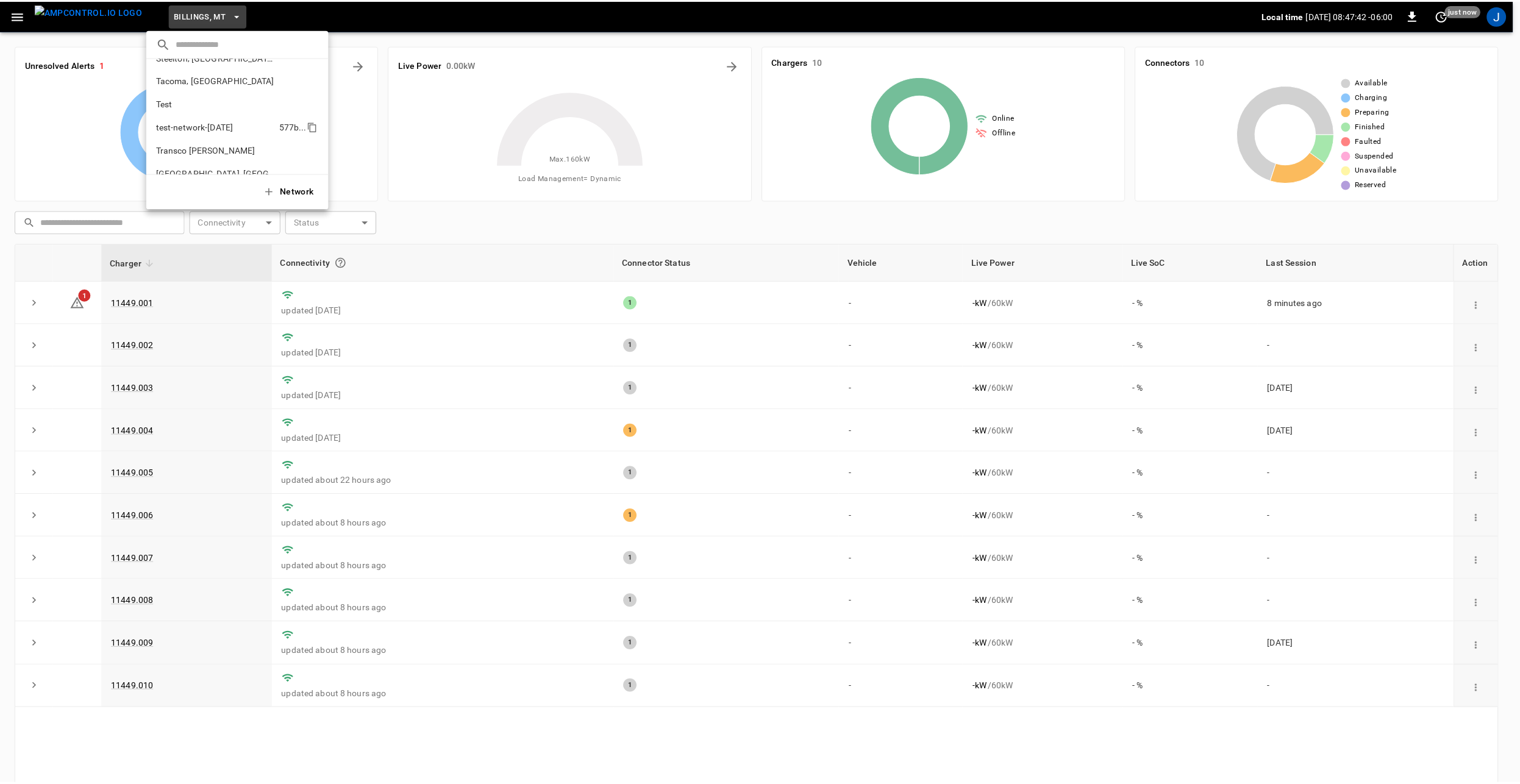
scroll to position [542, 0]
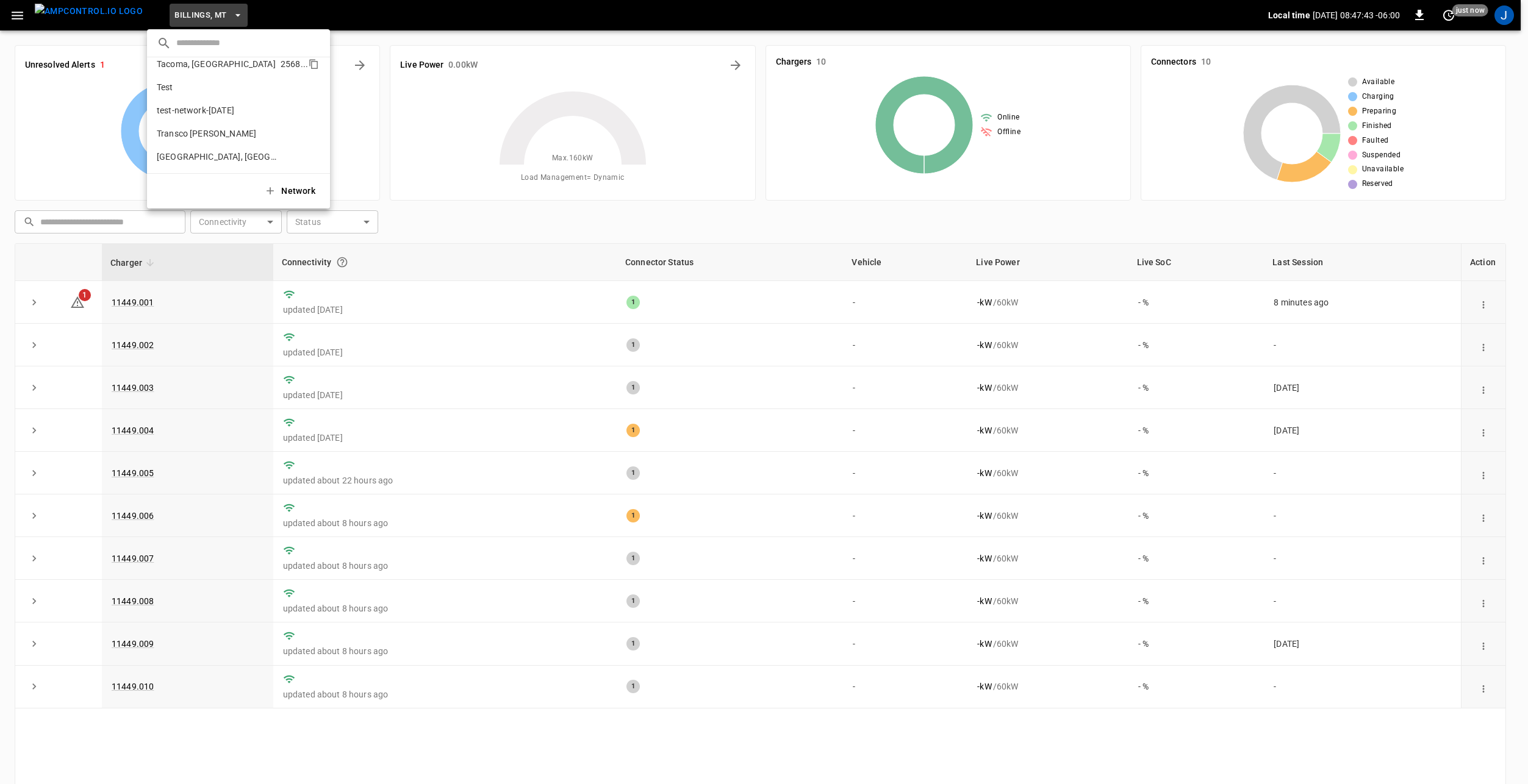
click at [198, 64] on p "Tacoma, [GEOGRAPHIC_DATA]" at bounding box center [216, 63] width 119 height 12
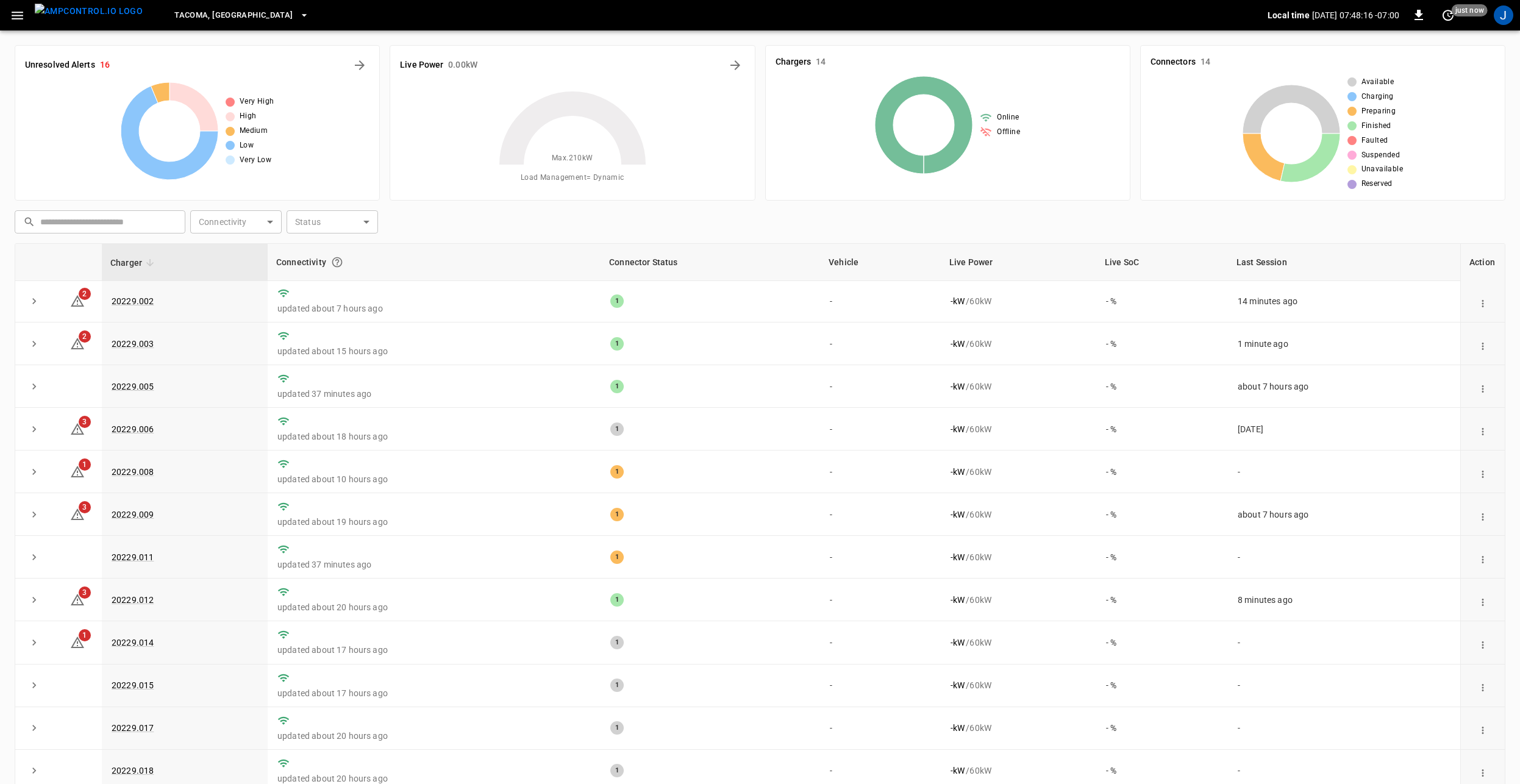
scroll to position [0, 0]
click at [10, 14] on icon "button" at bounding box center [17, 15] width 15 height 15
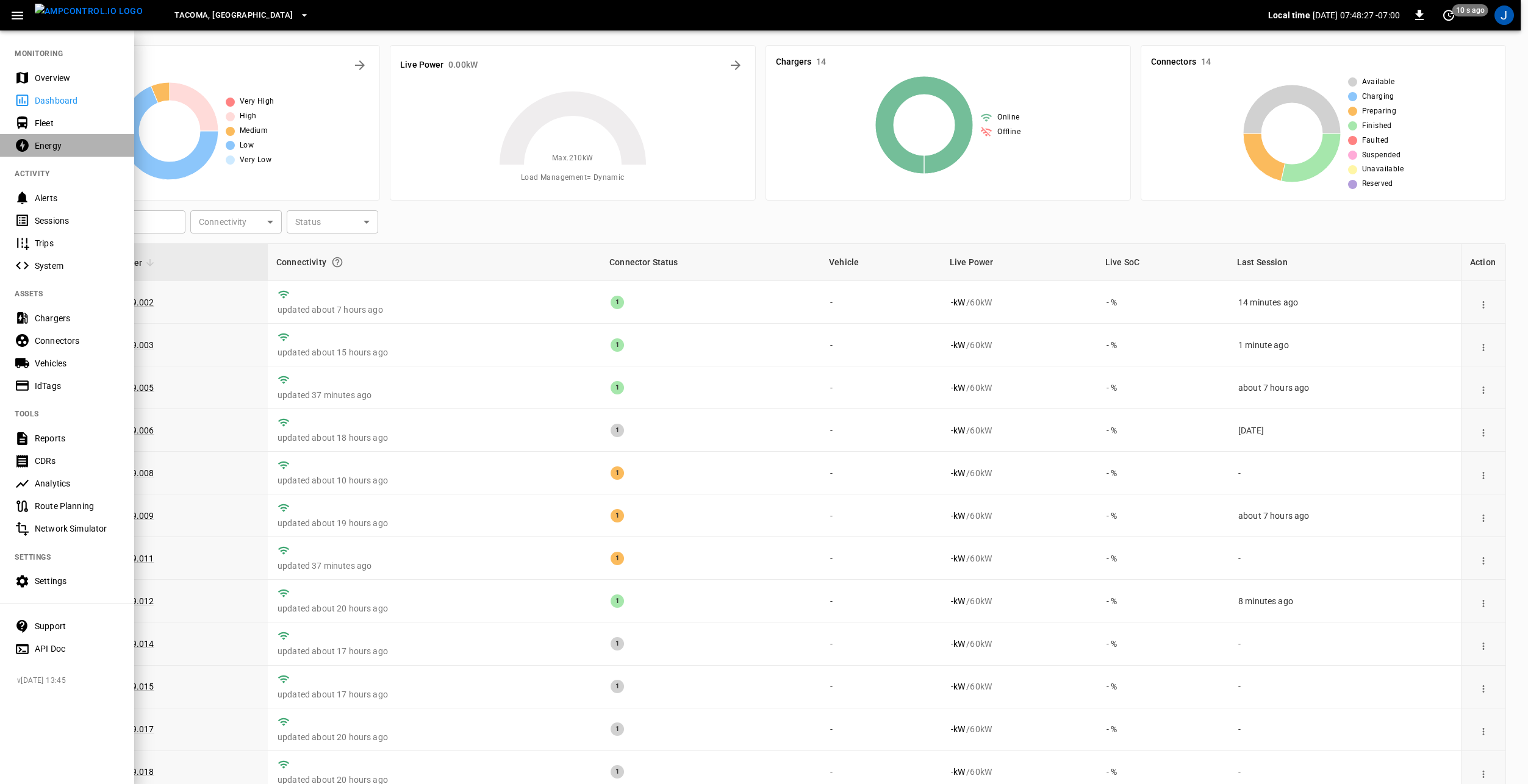
click at [68, 140] on div "Energy" at bounding box center [77, 146] width 85 height 12
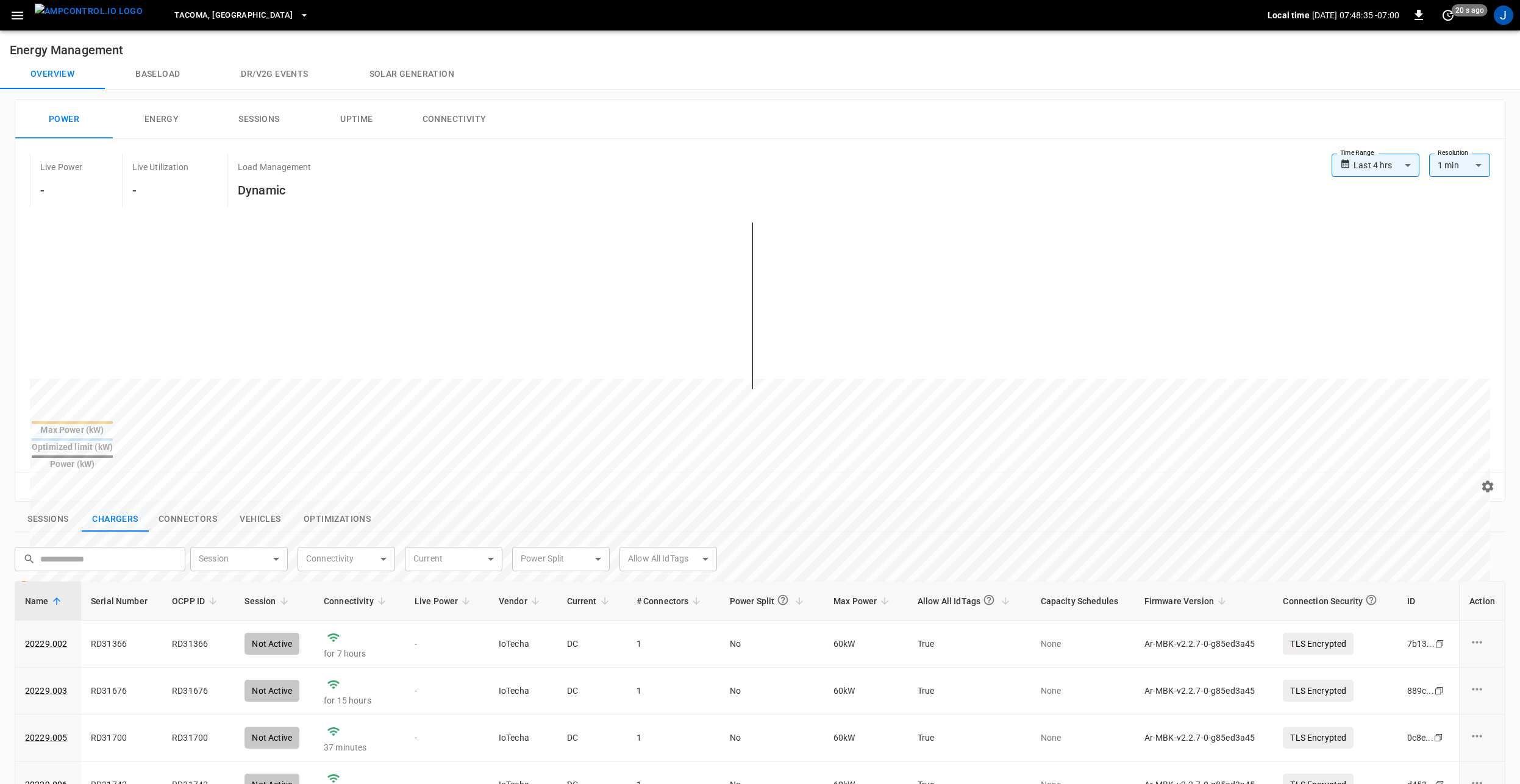
click at [168, 118] on button "Energy" at bounding box center [162, 119] width 98 height 39
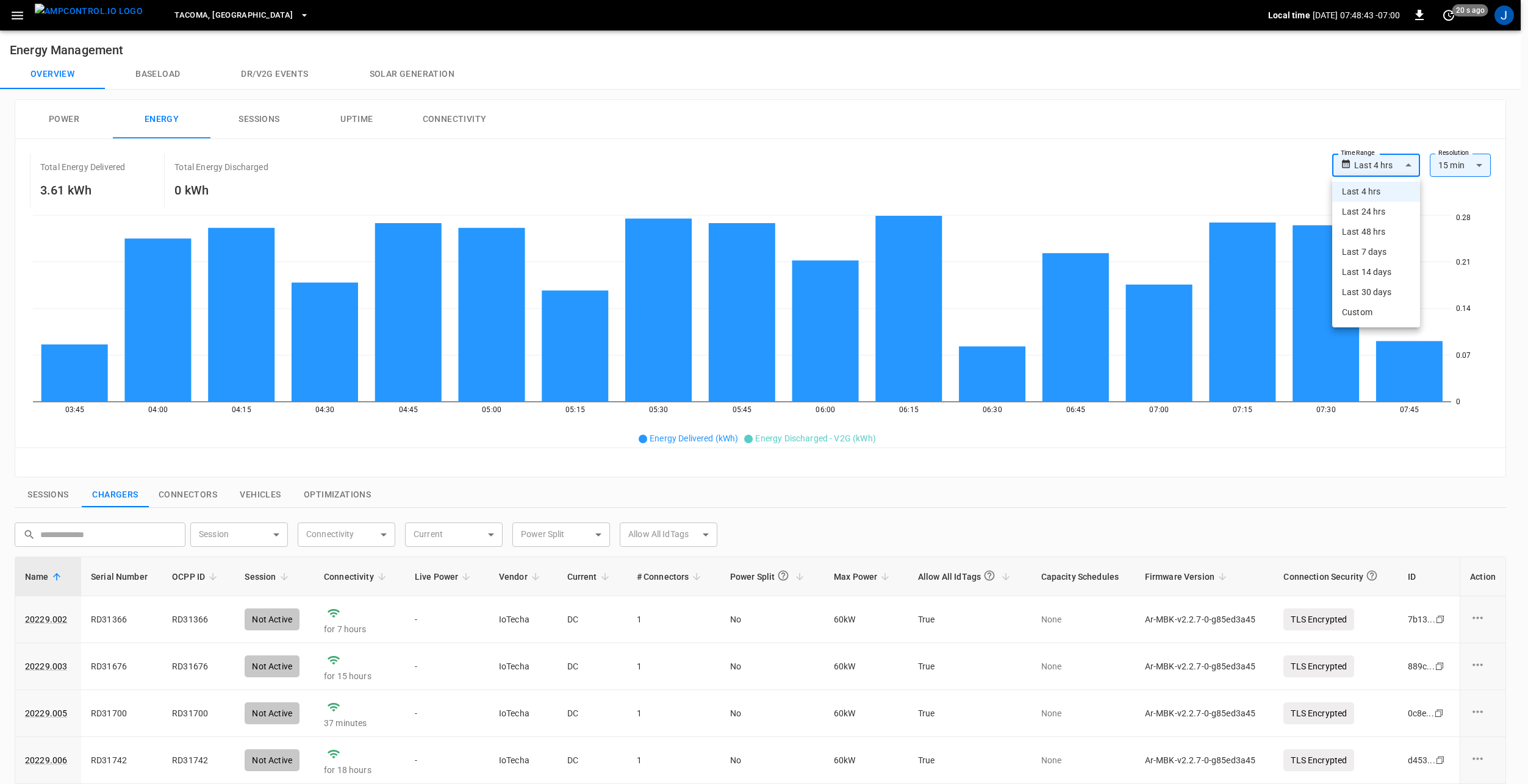
click at [1394, 166] on body "**********" at bounding box center [764, 574] width 1528 height 1148
click at [1389, 230] on li "Last 48 hrs" at bounding box center [1376, 231] width 88 height 20
type input "**********"
type input "**"
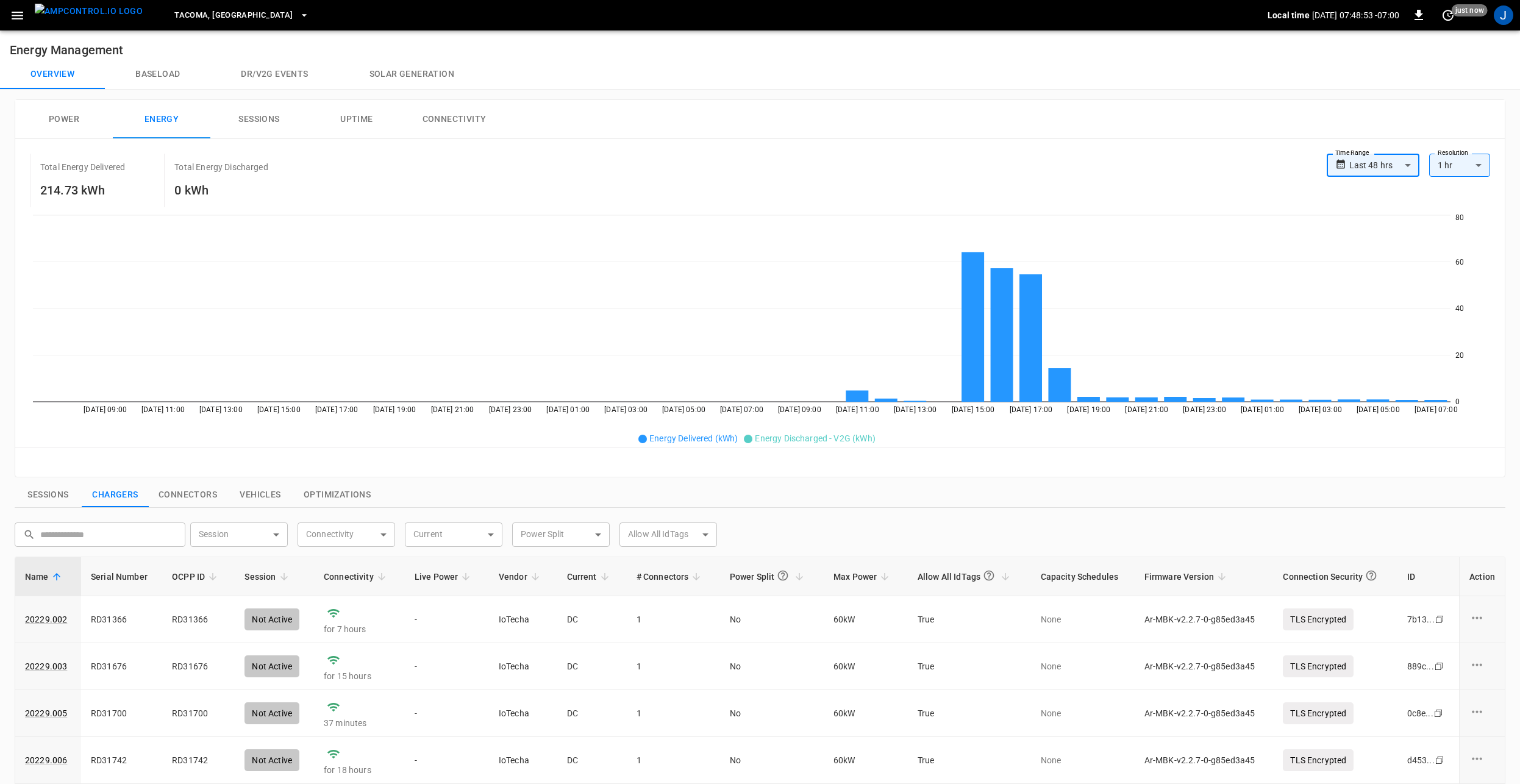
click at [70, 11] on img "menu" at bounding box center [88, 11] width 108 height 15
